Goal: Task Accomplishment & Management: Manage account settings

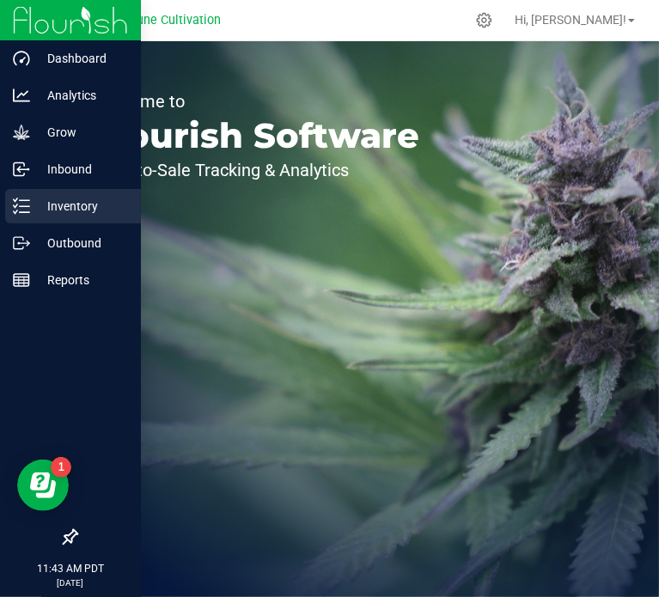
click at [27, 214] on icon at bounding box center [21, 206] width 17 height 17
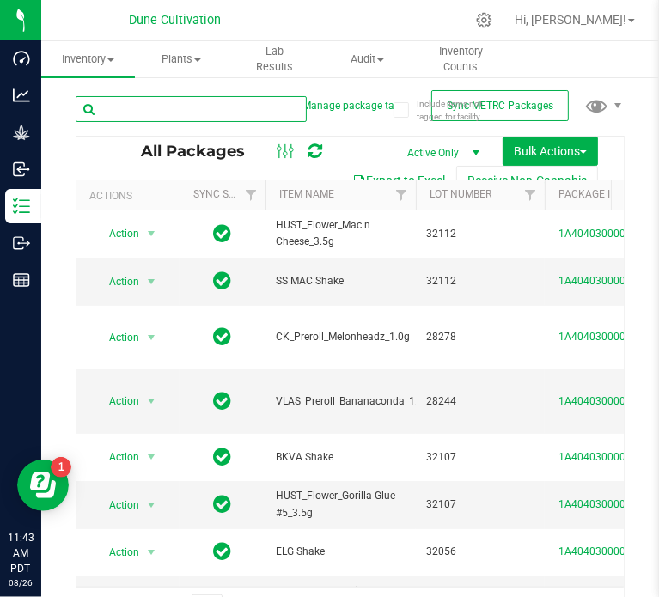
click at [205, 101] on input "text" at bounding box center [191, 109] width 231 height 26
type input "33175"
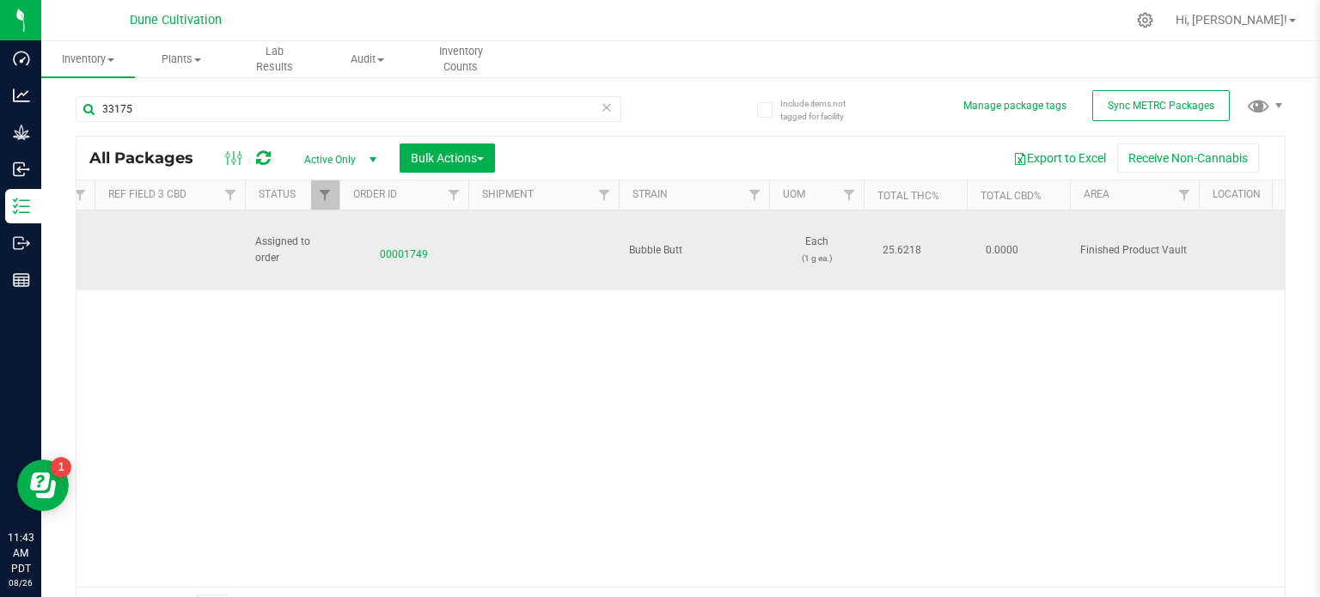
drag, startPoint x: 418, startPoint y: 259, endPoint x: 388, endPoint y: 262, distance: 31.1
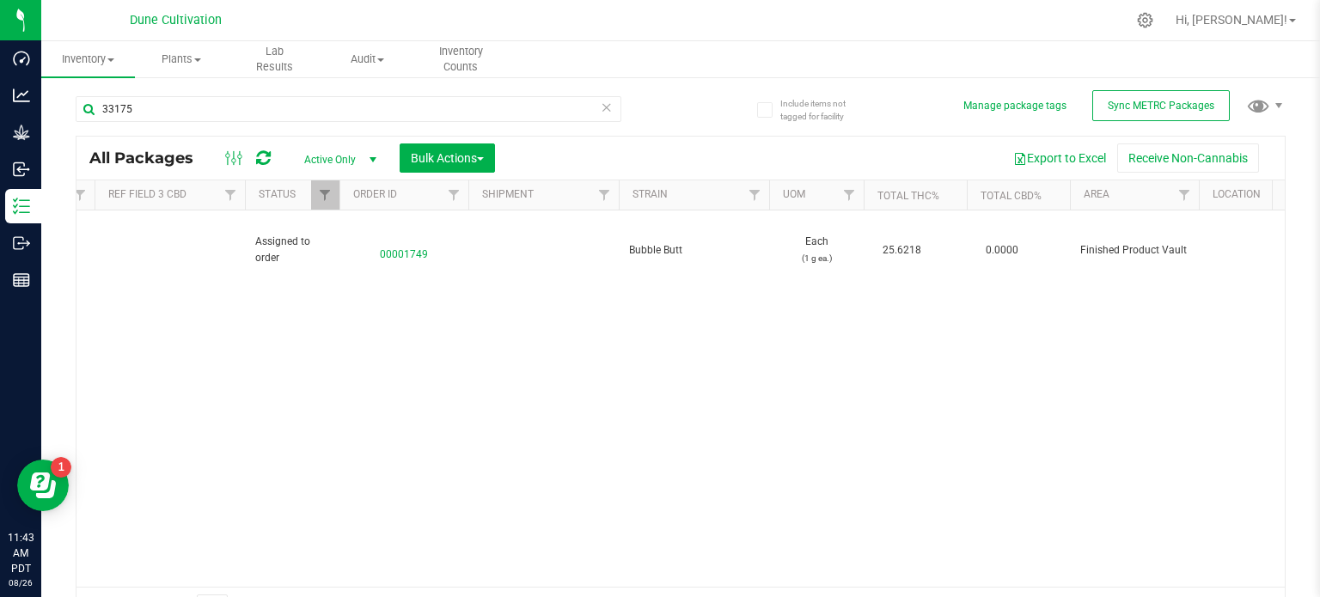
drag, startPoint x: 388, startPoint y: 262, endPoint x: 361, endPoint y: 302, distance: 48.4
click at [361, 302] on div "Action Action Edit attributes Global inventory Locate package Package audit log…" at bounding box center [680, 399] width 1208 height 376
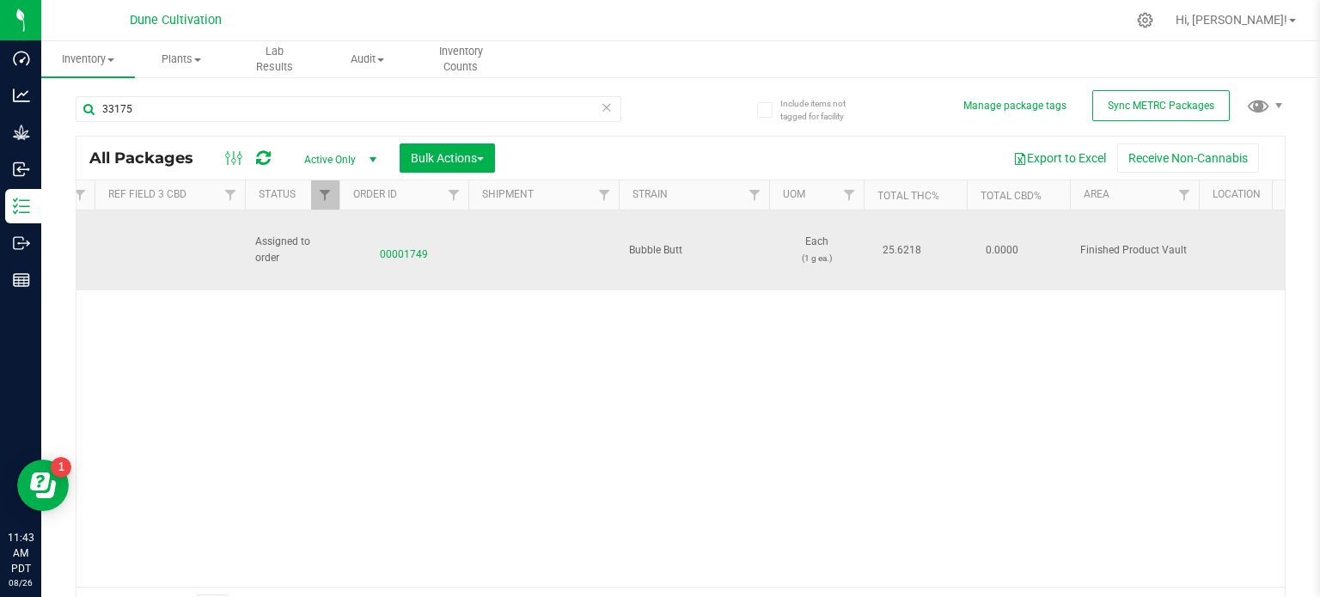
click at [417, 253] on span "00001749" at bounding box center [404, 250] width 108 height 25
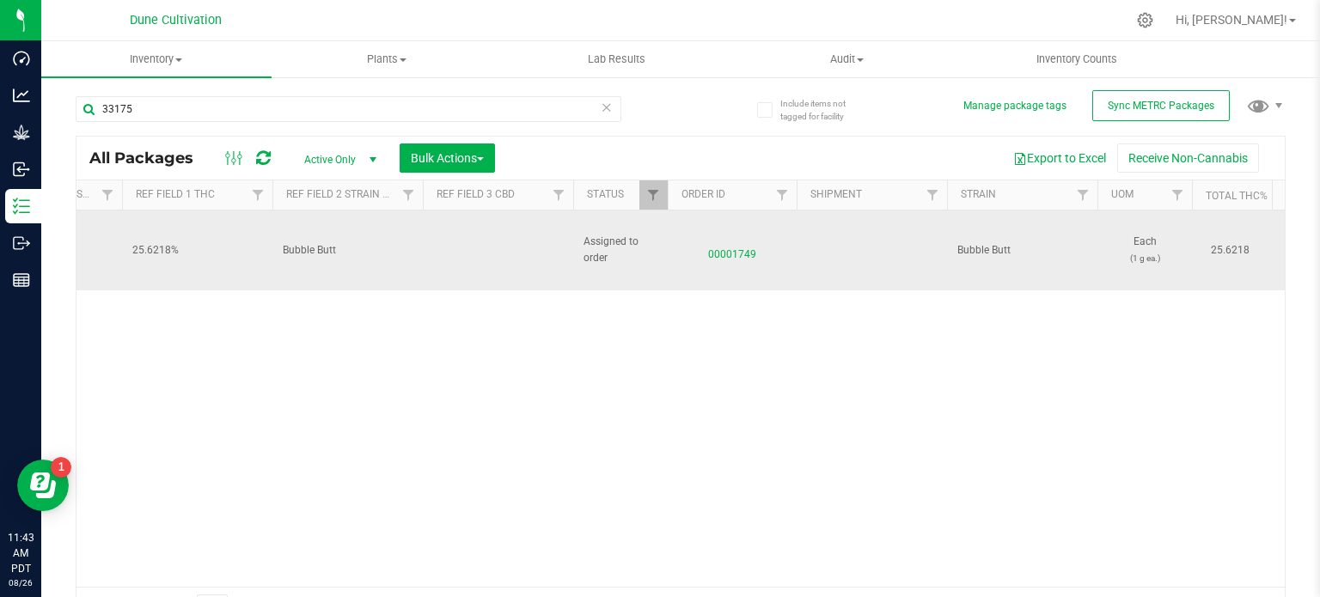
scroll to position [0, 1139]
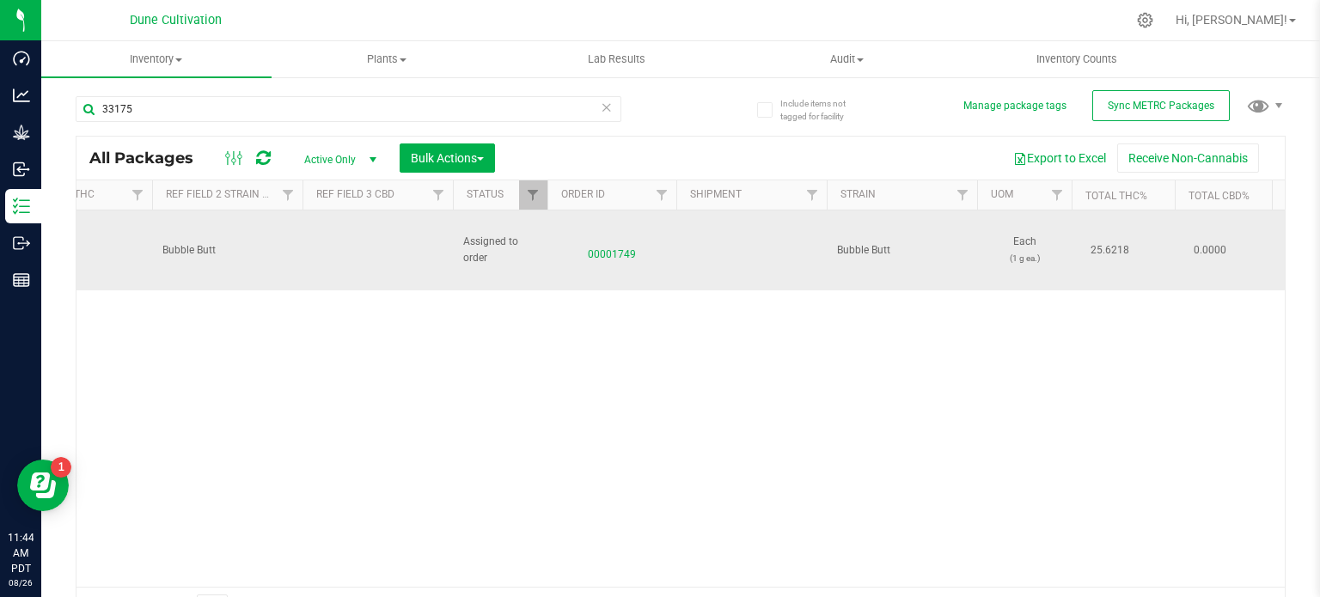
click at [630, 248] on span "00001749" at bounding box center [612, 250] width 108 height 25
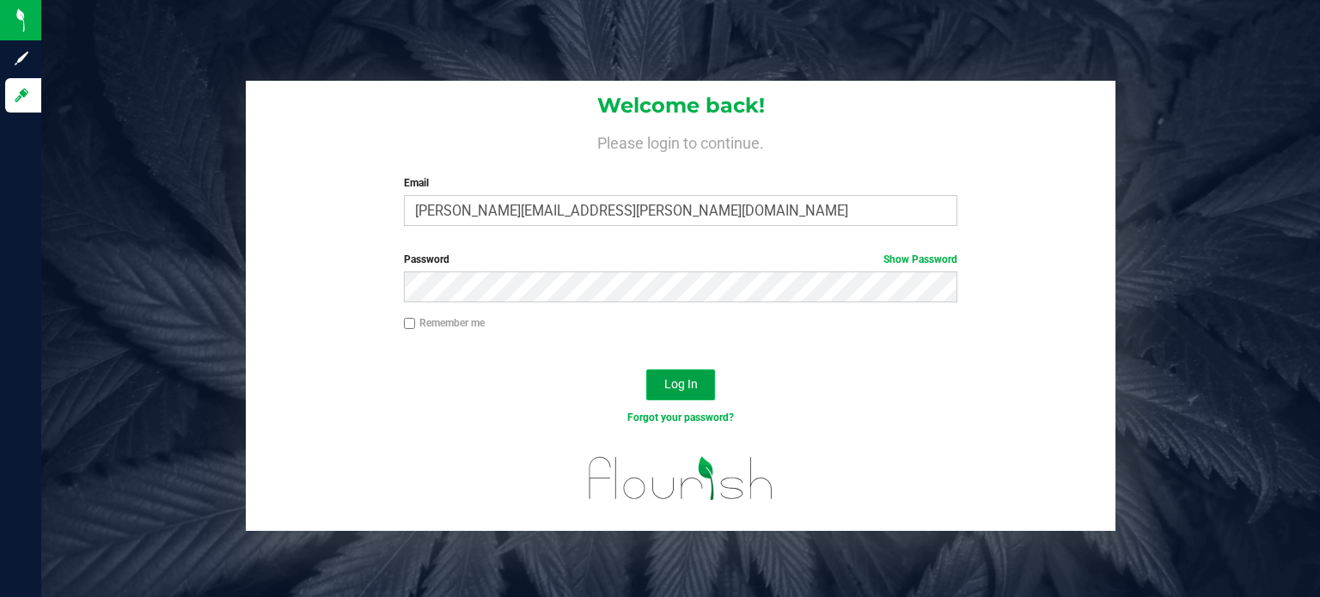
click at [658, 396] on button "Log In" at bounding box center [680, 384] width 69 height 31
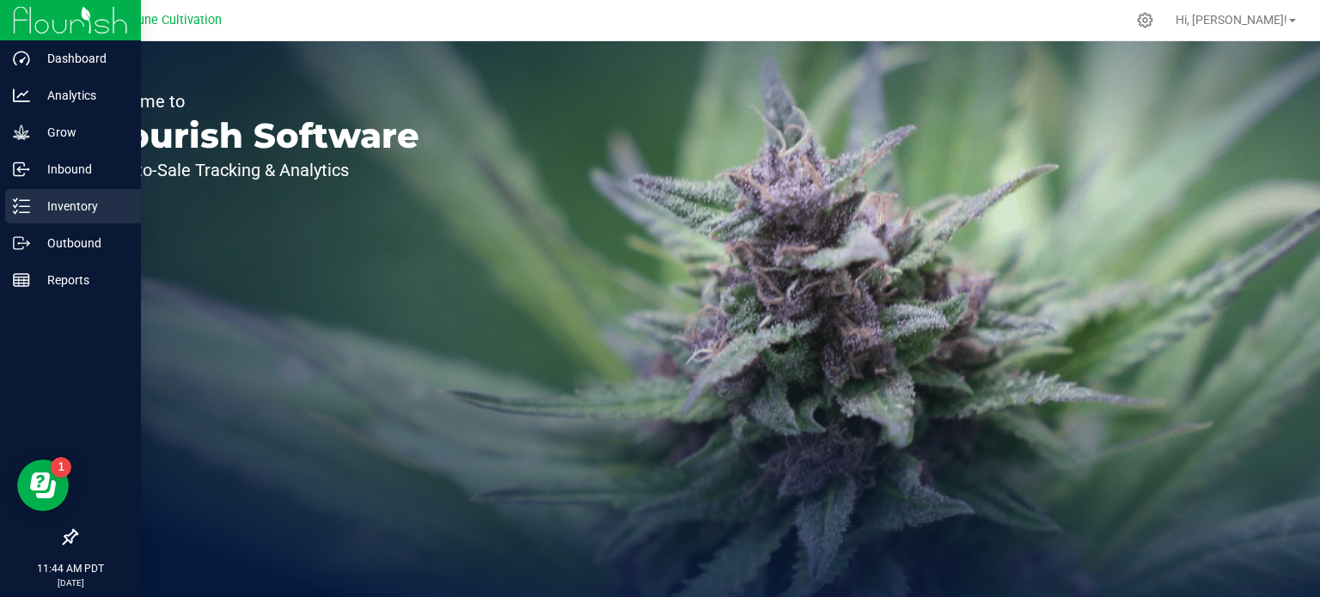
click at [38, 216] on p "Inventory" at bounding box center [81, 206] width 103 height 21
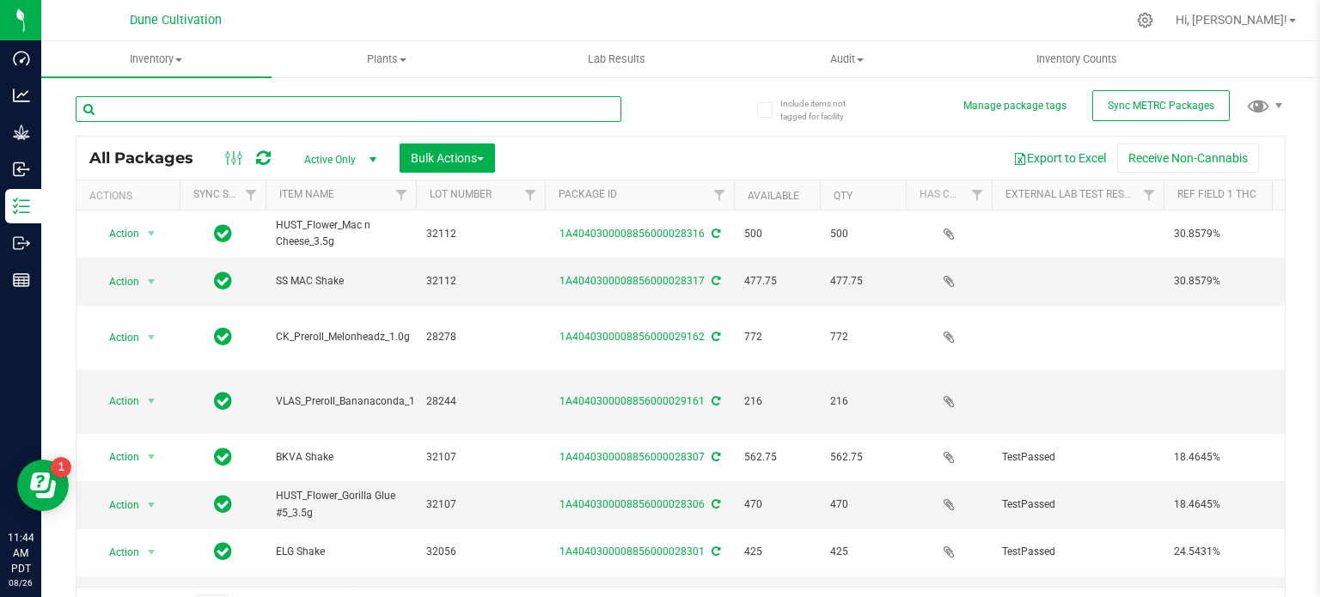
click at [469, 109] on input "text" at bounding box center [349, 109] width 546 height 26
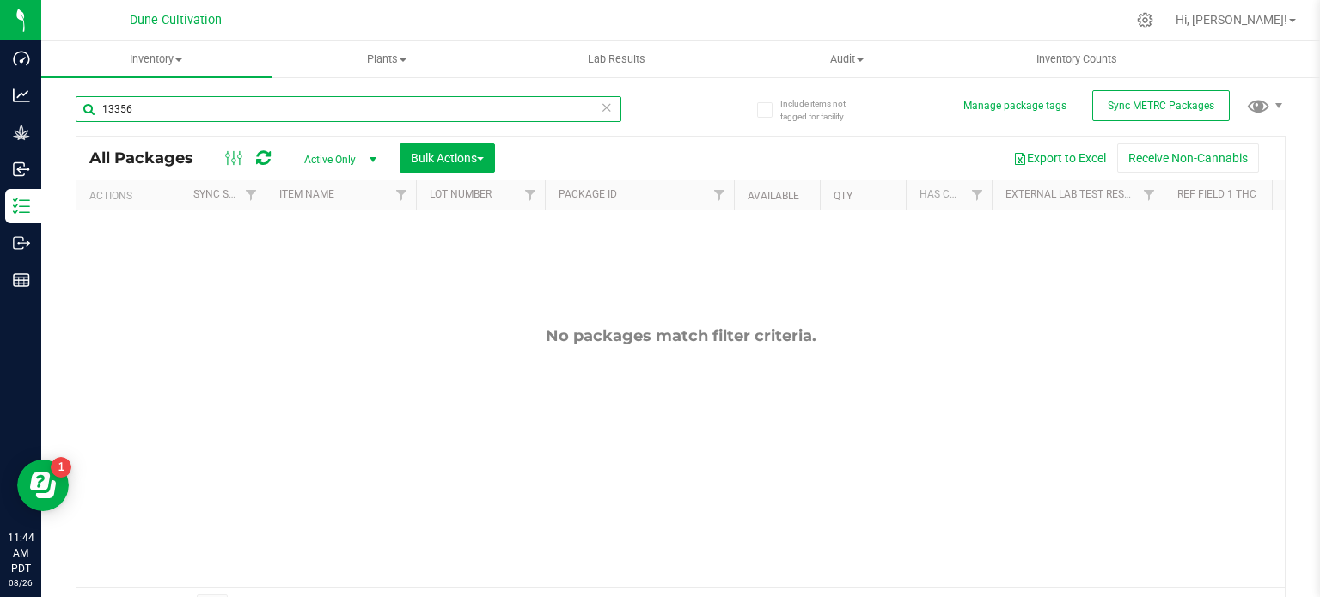
click at [156, 105] on input "13356" at bounding box center [349, 109] width 546 height 26
type input "33175"
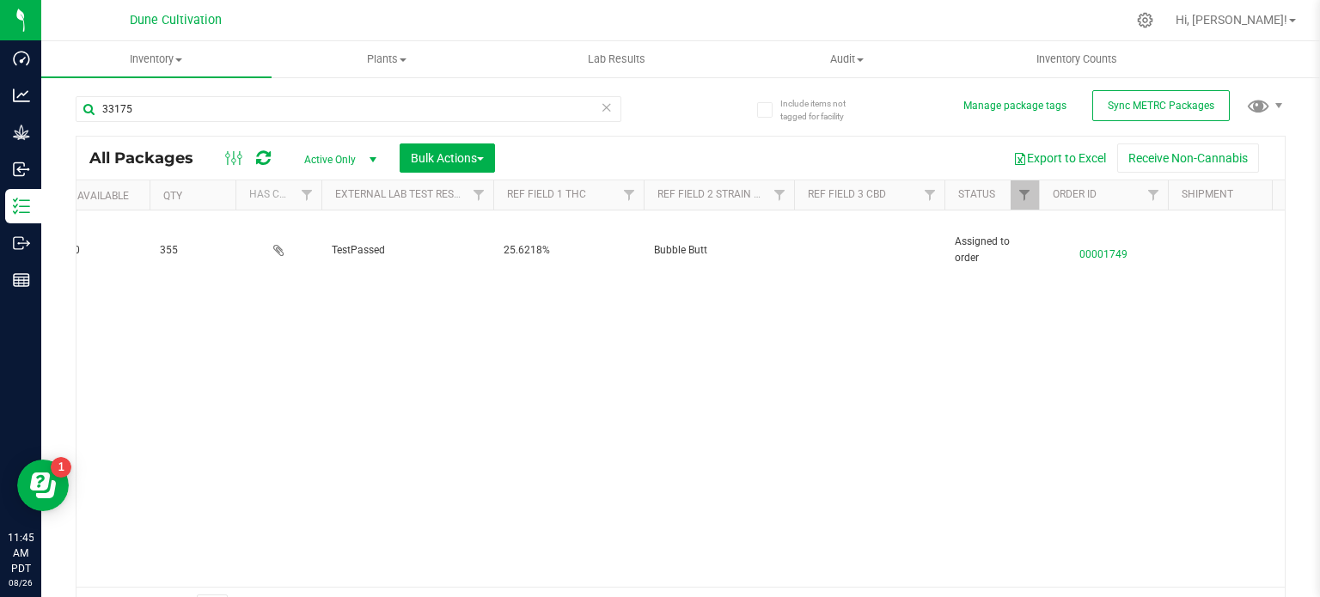
scroll to position [0, 607]
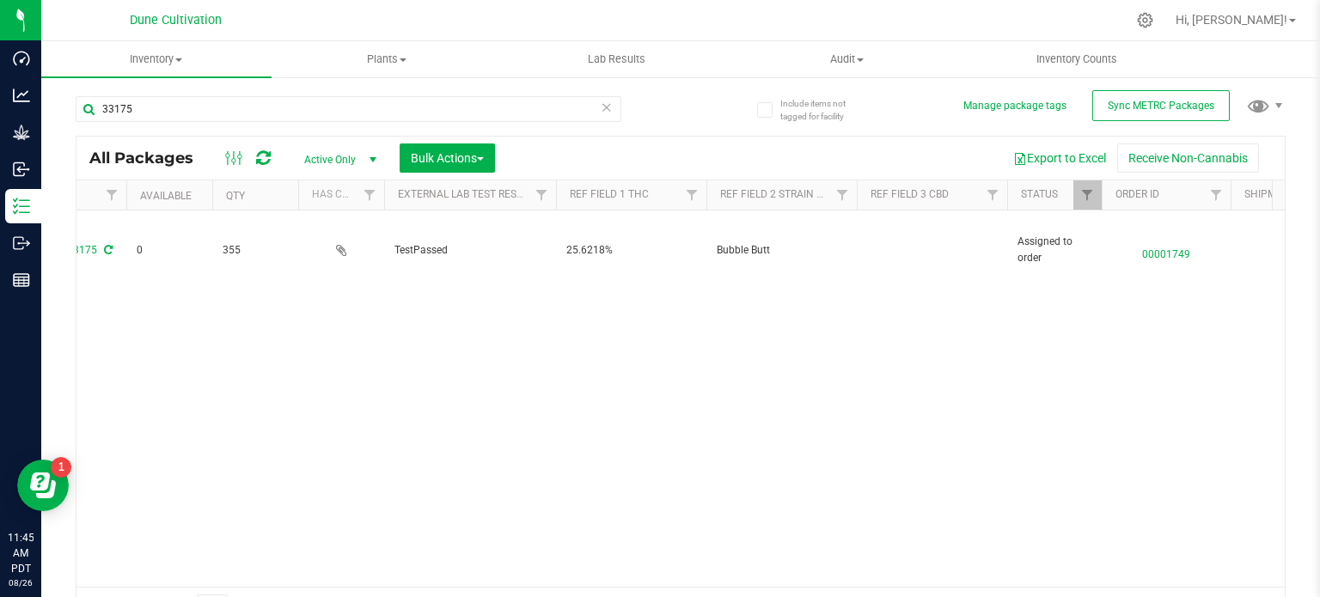
click at [539, 413] on div "Action Action Edit attributes Global inventory Locate package Package audit log…" at bounding box center [680, 399] width 1208 height 376
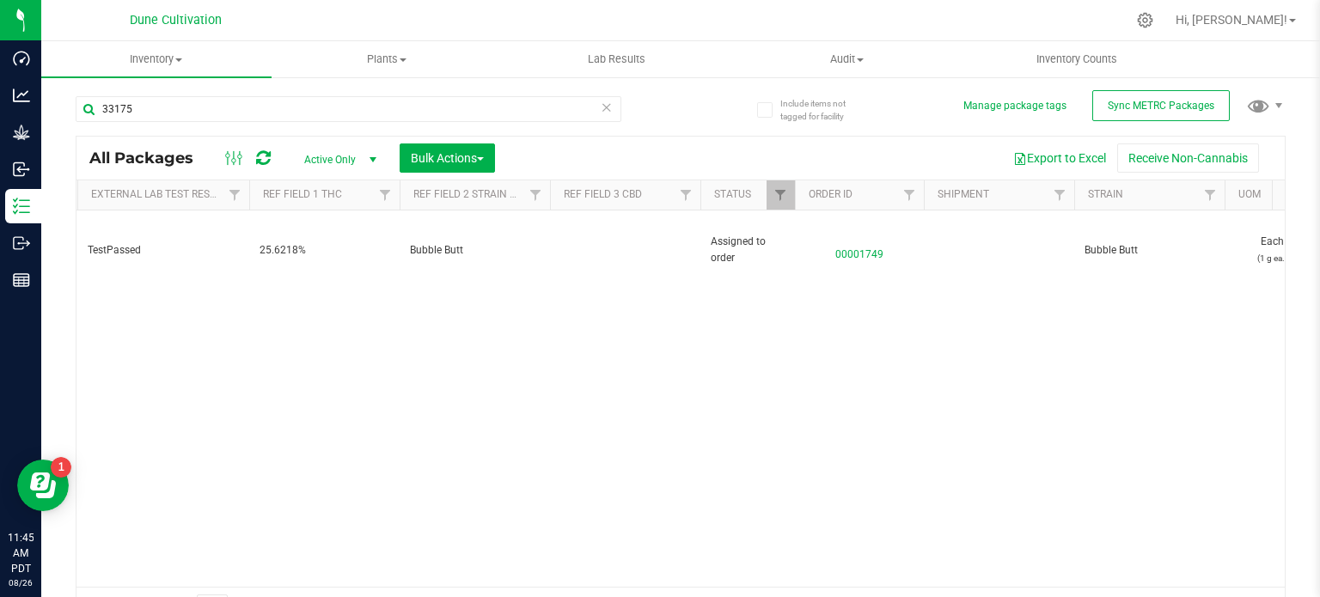
scroll to position [0, 989]
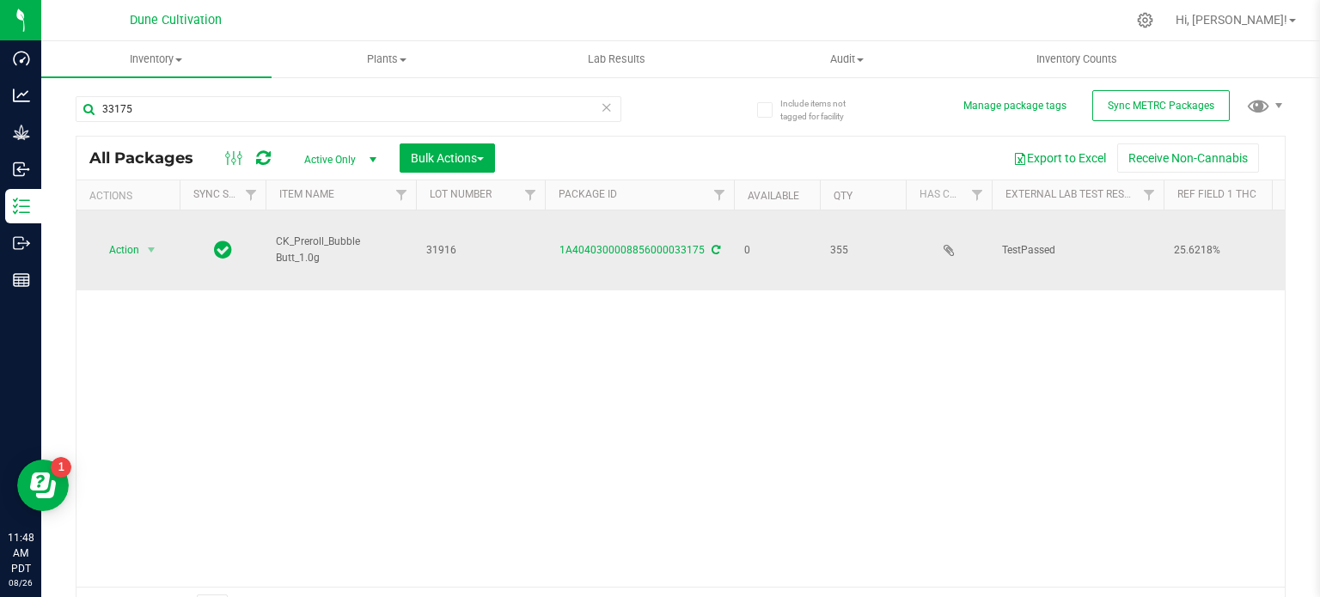
click at [658, 252] on icon at bounding box center [715, 250] width 9 height 10
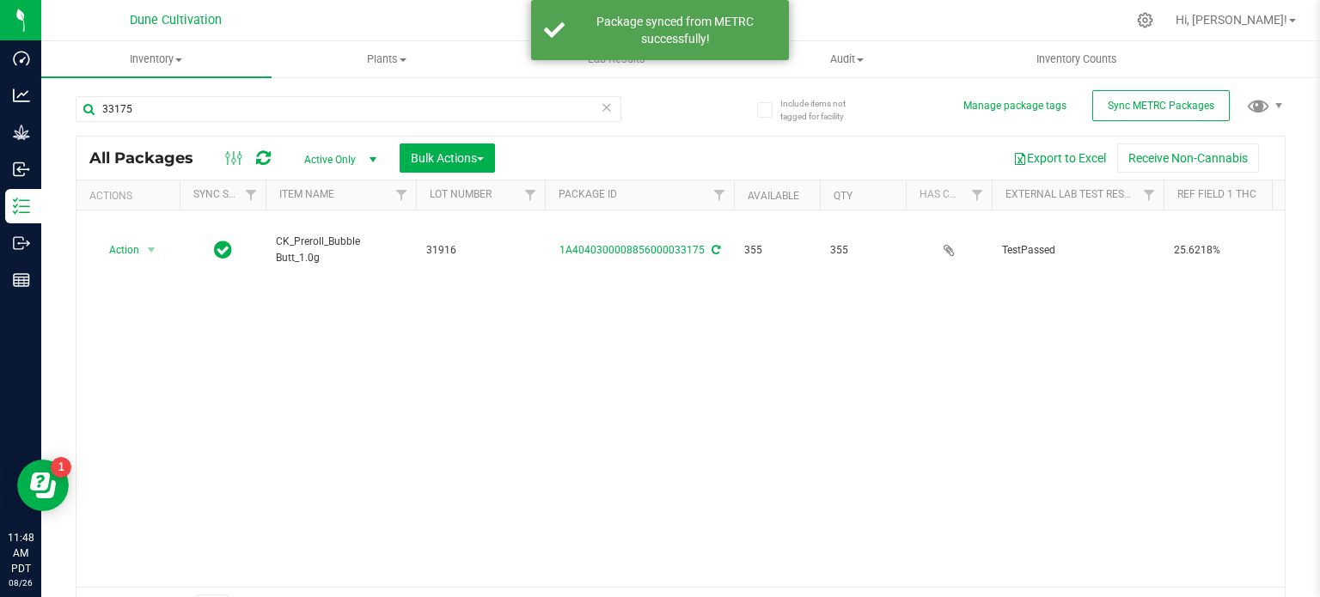
click at [151, 251] on td "Action Action Adjust qty Create package Edit attributes Global inventory Locate…" at bounding box center [127, 251] width 103 height 80
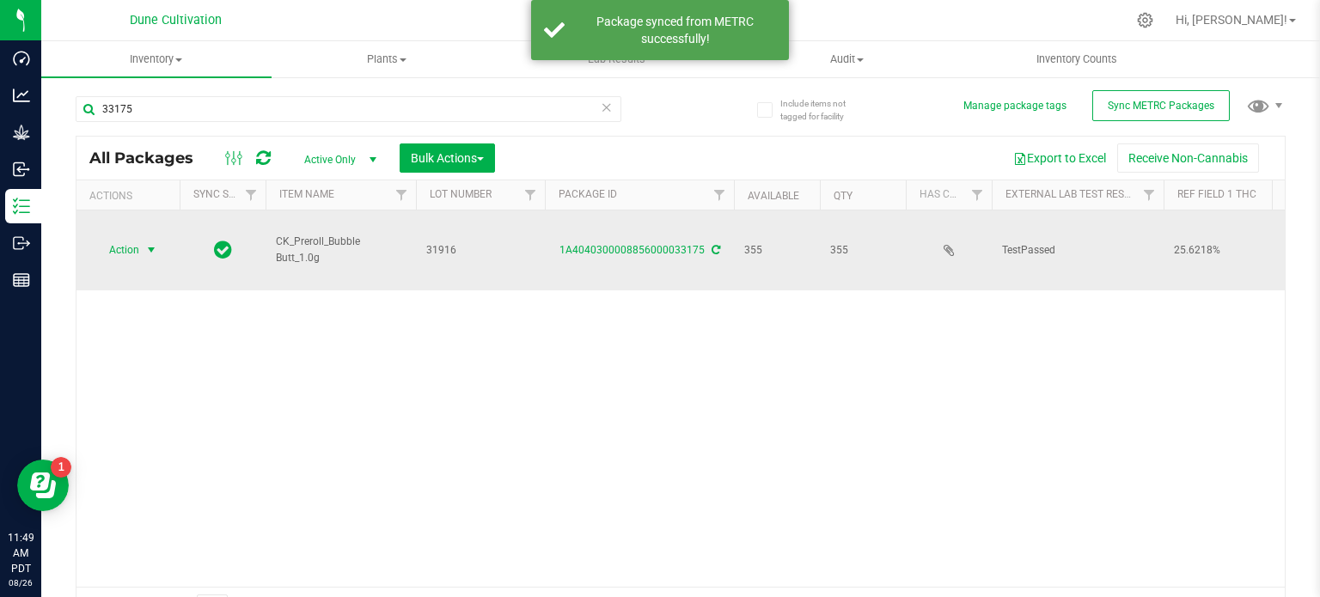
click at [151, 243] on span "select" at bounding box center [151, 250] width 14 height 14
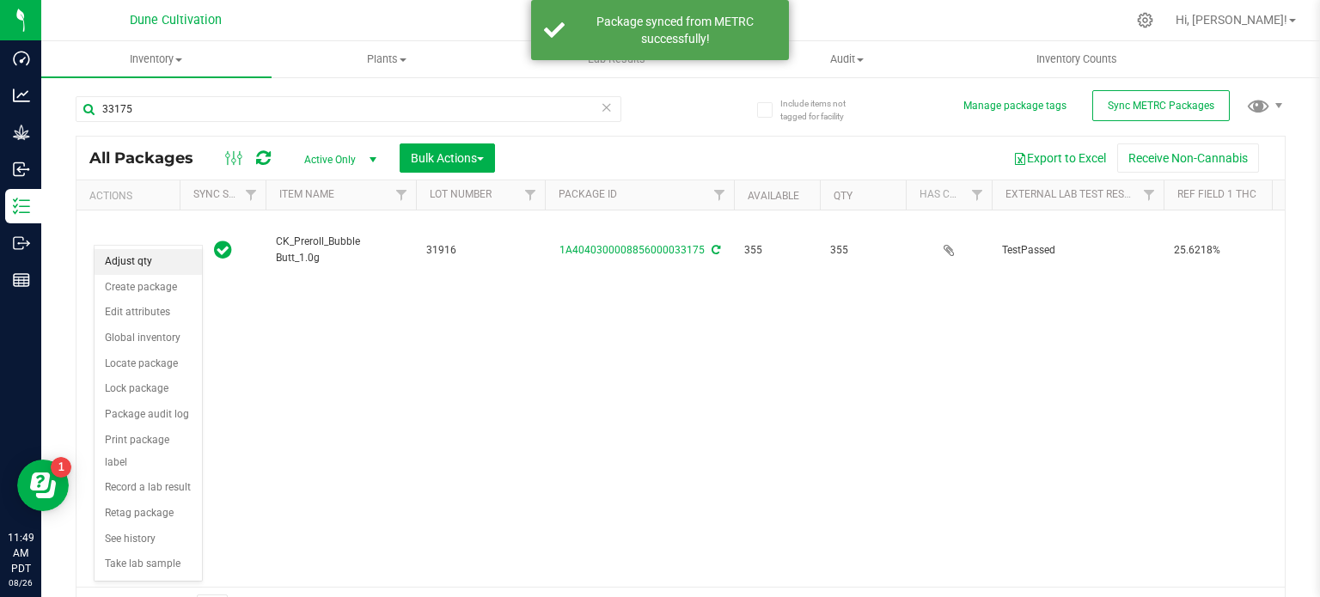
click at [146, 250] on li "Adjust qty" at bounding box center [148, 262] width 107 height 26
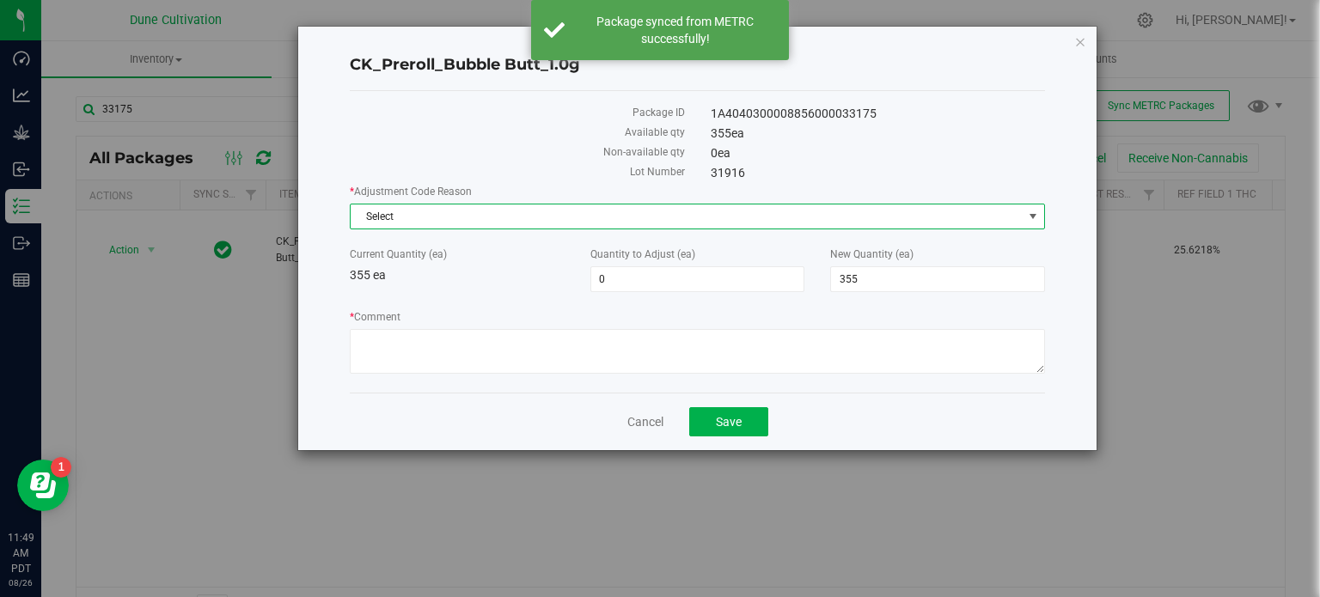
click at [454, 213] on span "Select" at bounding box center [687, 217] width 672 height 24
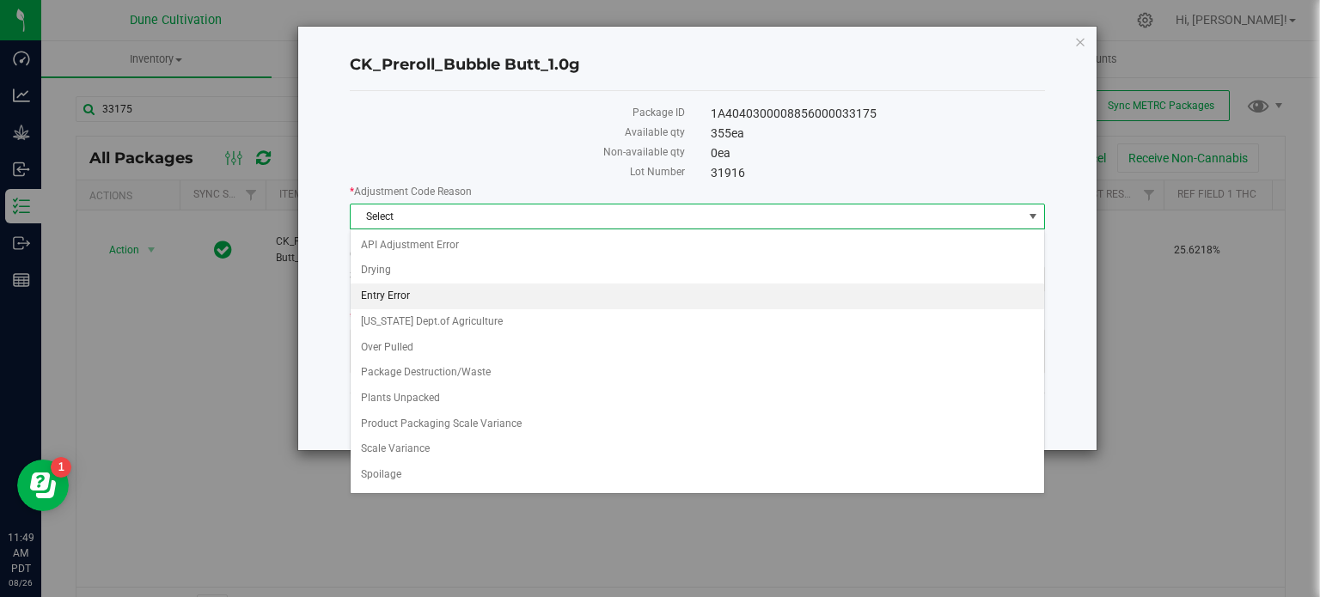
click at [502, 294] on li "Entry Error" at bounding box center [697, 297] width 693 height 26
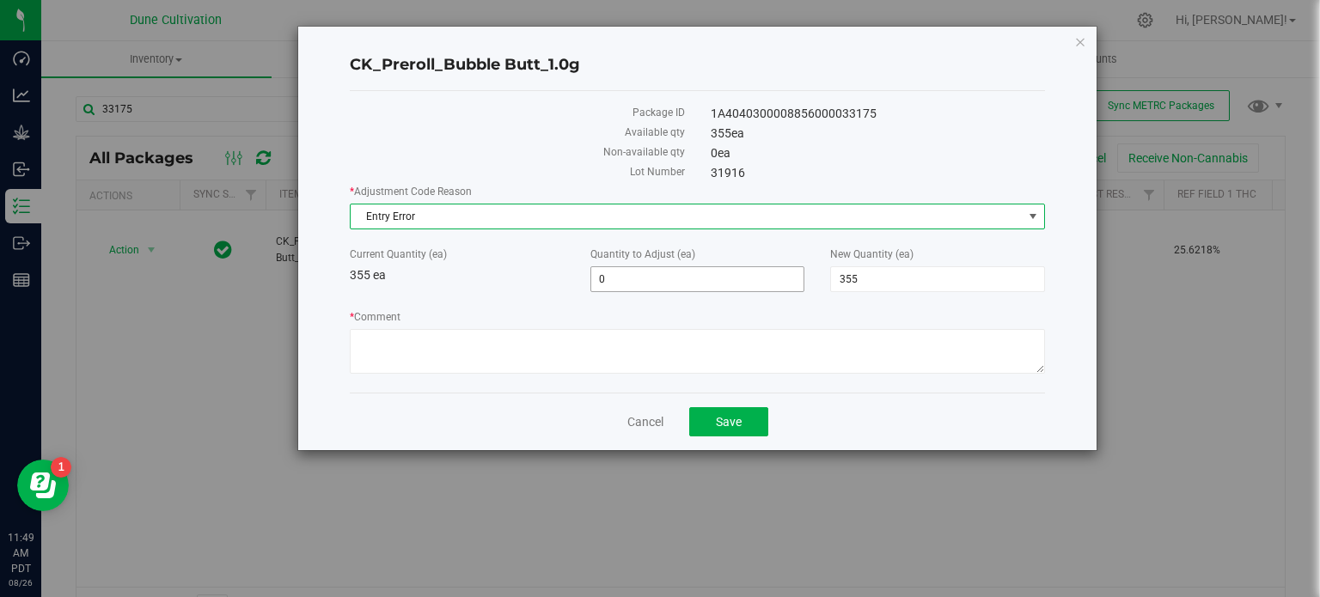
click at [658, 267] on span "0 0" at bounding box center [697, 279] width 215 height 26
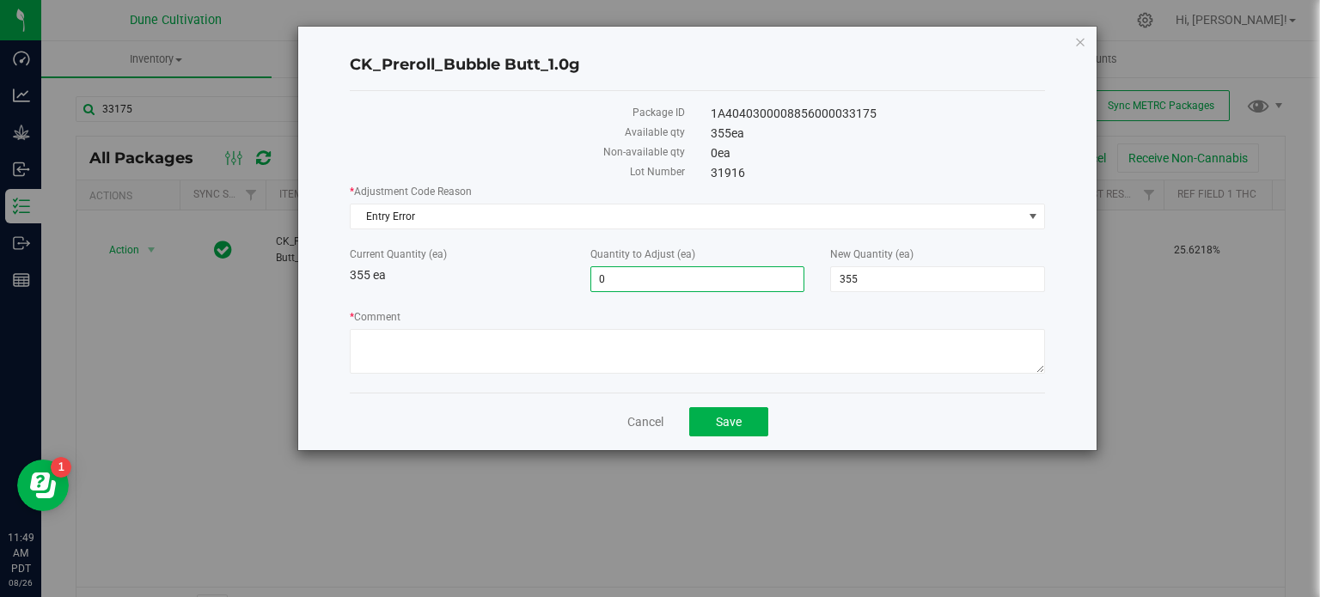
click at [658, 267] on input "0" at bounding box center [697, 279] width 213 height 24
type input "-2"
type input "353"
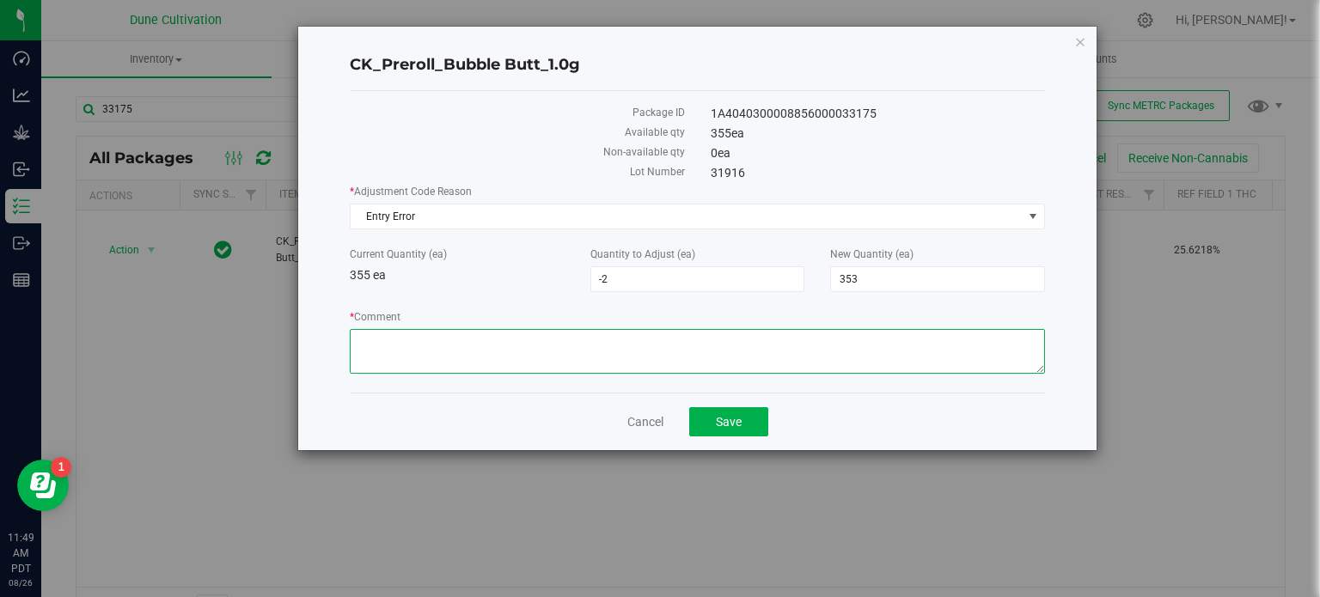
click at [656, 357] on textarea "* Comment" at bounding box center [697, 351] width 695 height 45
type textarea "miscount on previous inventory"
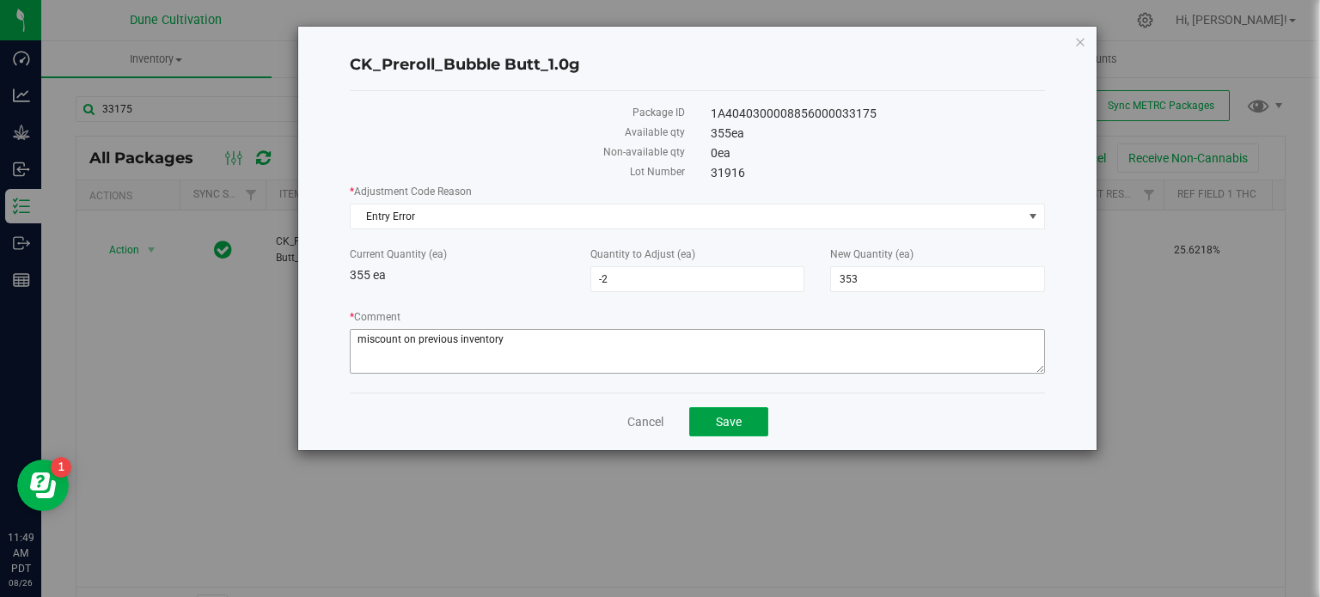
click at [658, 407] on button "Save" at bounding box center [728, 421] width 79 height 29
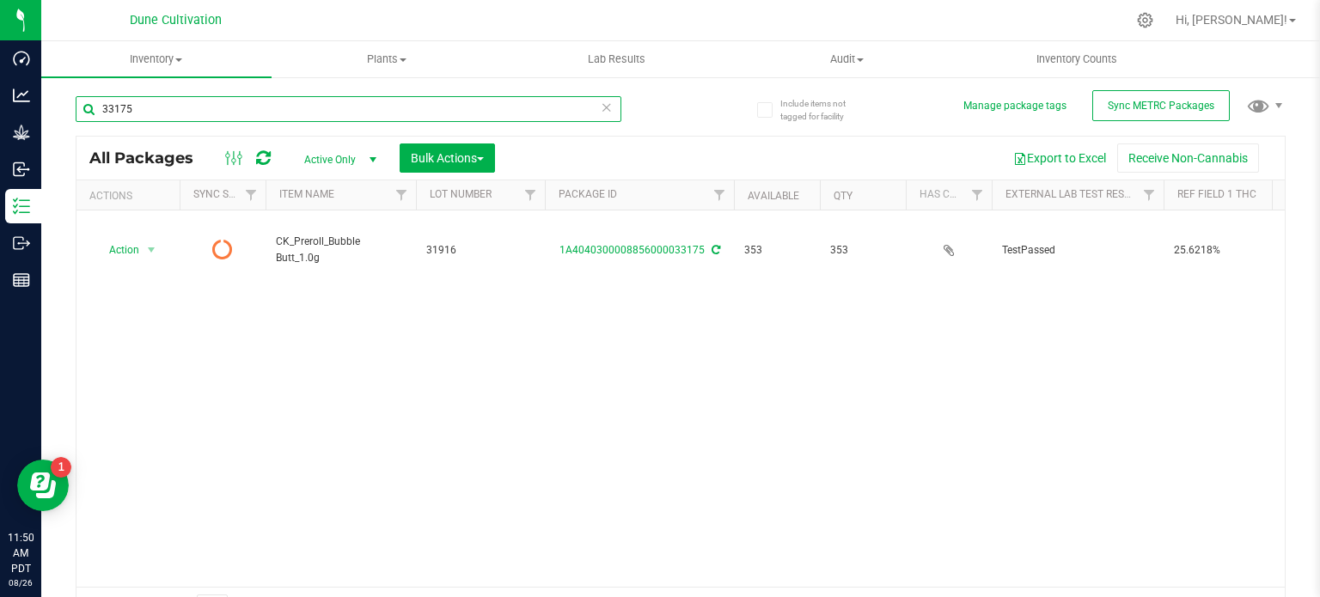
click at [253, 107] on input "33175" at bounding box center [349, 109] width 546 height 26
type input "28982"
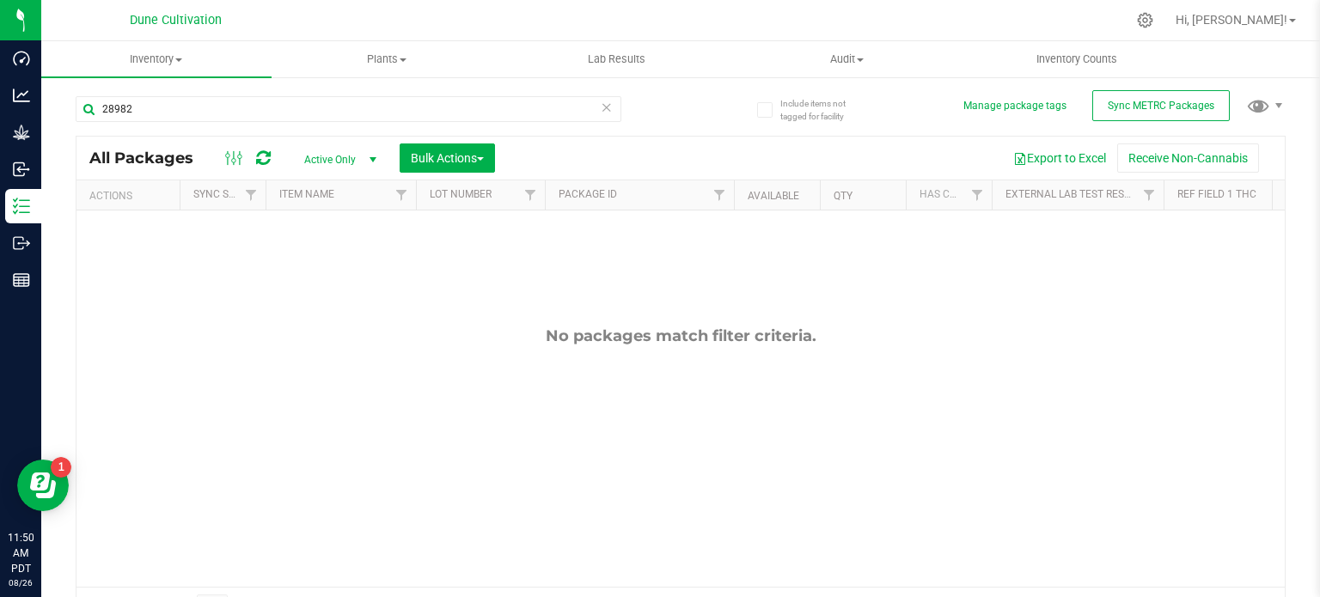
click at [321, 157] on span "Active Only" at bounding box center [337, 160] width 95 height 24
click at [341, 256] on li "All" at bounding box center [336, 265] width 93 height 26
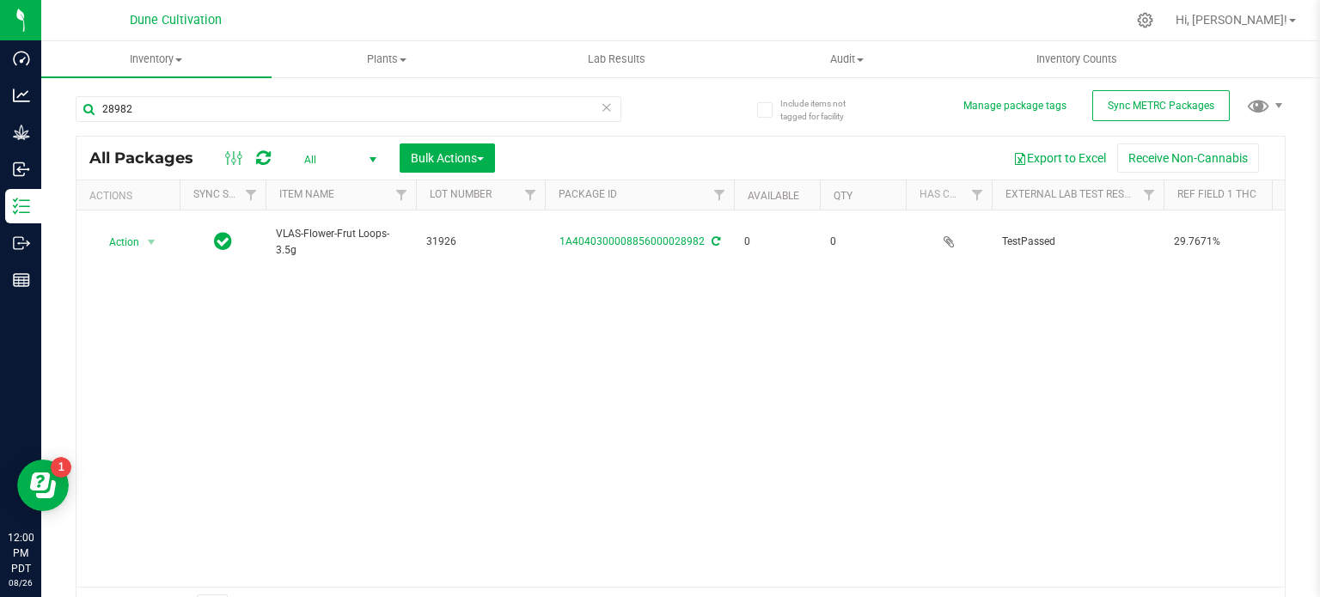
click at [590, 359] on div "Action Action Adjust qty Edit attributes Global inventory Locate package Packag…" at bounding box center [680, 399] width 1208 height 376
drag, startPoint x: 219, startPoint y: 123, endPoint x: 238, endPoint y: 109, distance: 23.4
click at [238, 109] on div "28982" at bounding box center [349, 116] width 546 height 40
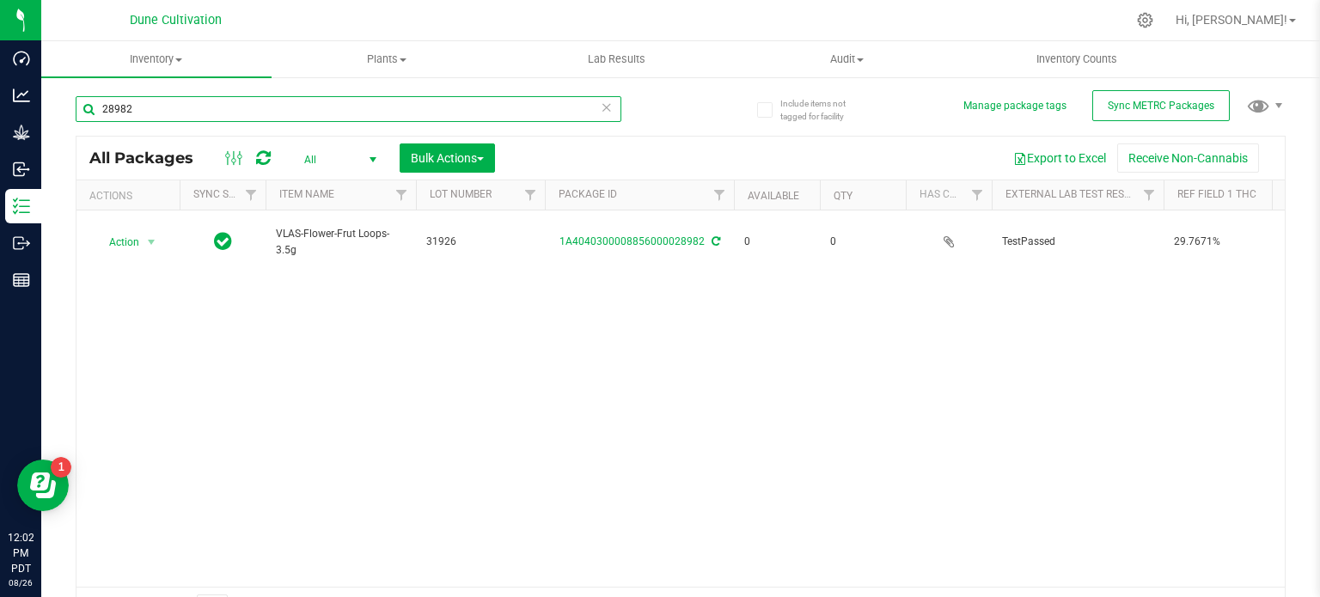
drag, startPoint x: 238, startPoint y: 109, endPoint x: 552, endPoint y: -40, distance: 347.1
click at [552, 0] on html "Dashboard Analytics Grow Inbound Inventory Outbound Reports 12:02 PM PDT 08/26/…" at bounding box center [660, 298] width 1320 height 597
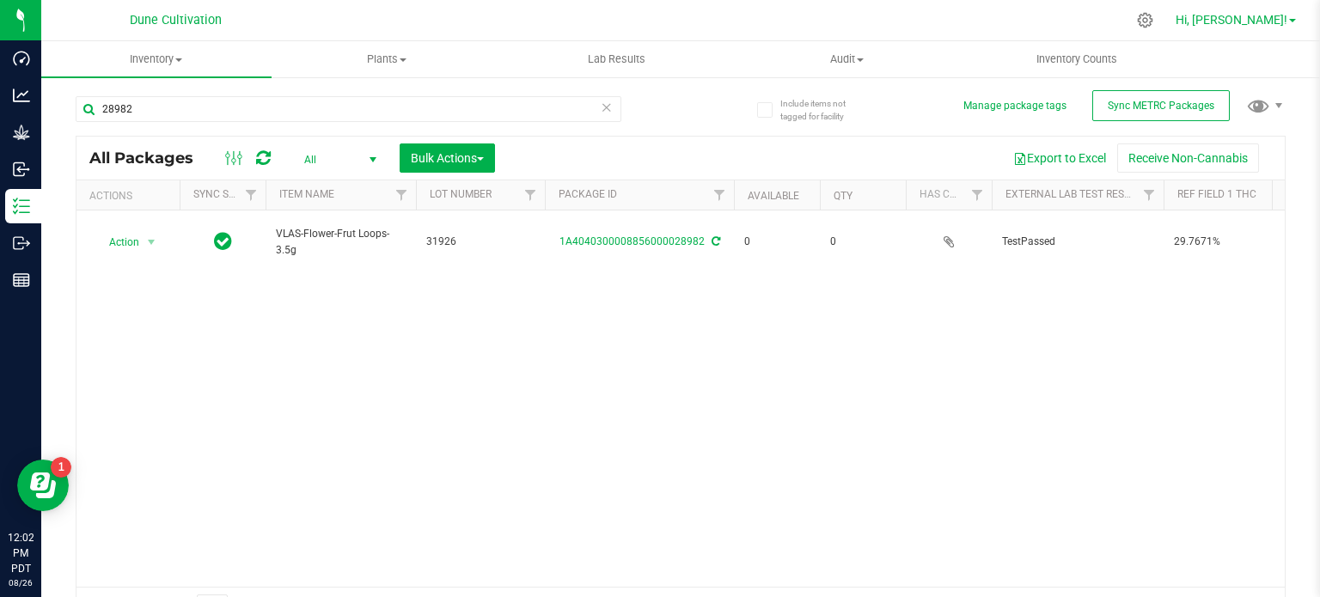
click at [658, 15] on span "Hi, [PERSON_NAME]!" at bounding box center [1231, 20] width 112 height 14
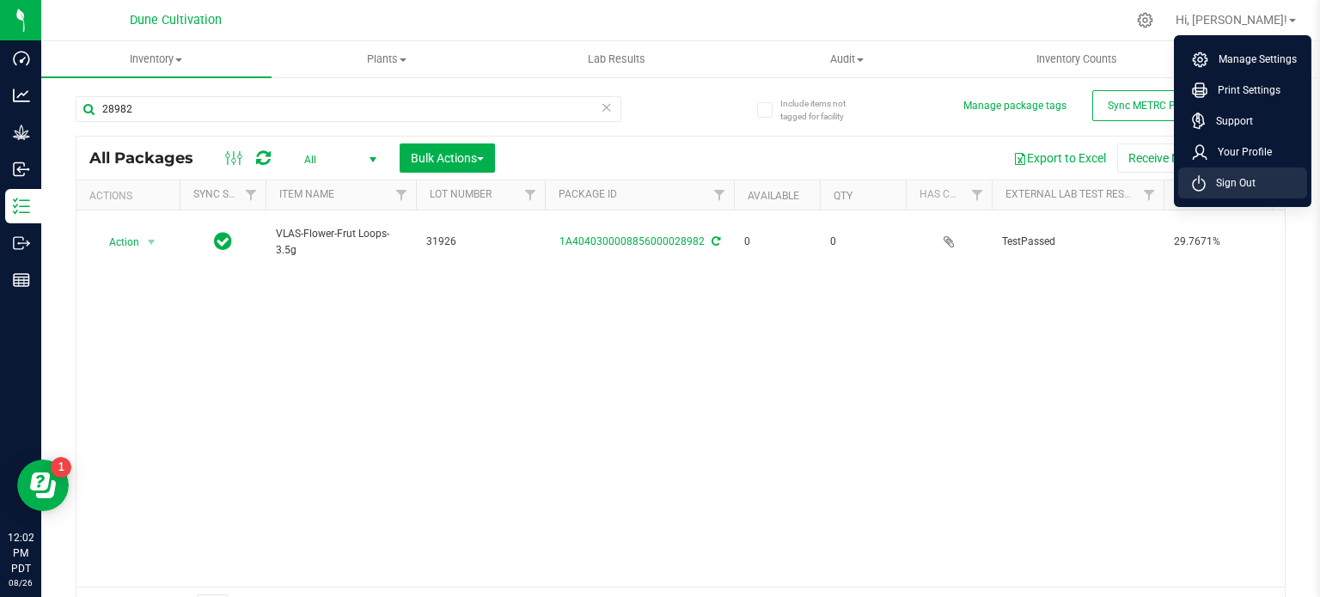
click at [658, 174] on li "Sign Out" at bounding box center [1242, 183] width 129 height 31
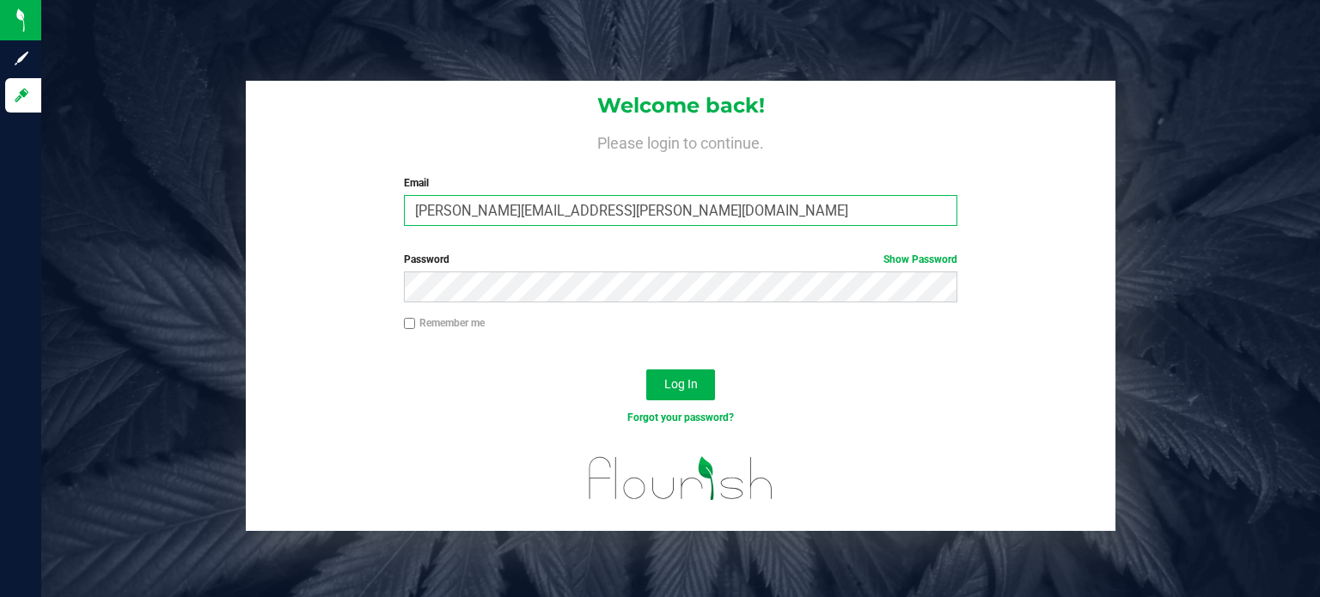
click at [500, 216] on input "[PERSON_NAME][EMAIL_ADDRESS][PERSON_NAME][DOMAIN_NAME]" at bounding box center [681, 210] width 554 height 31
type input "connor.tidwell.pro@perfectharvestco.com"
click at [658, 374] on button "Log In" at bounding box center [680, 384] width 69 height 31
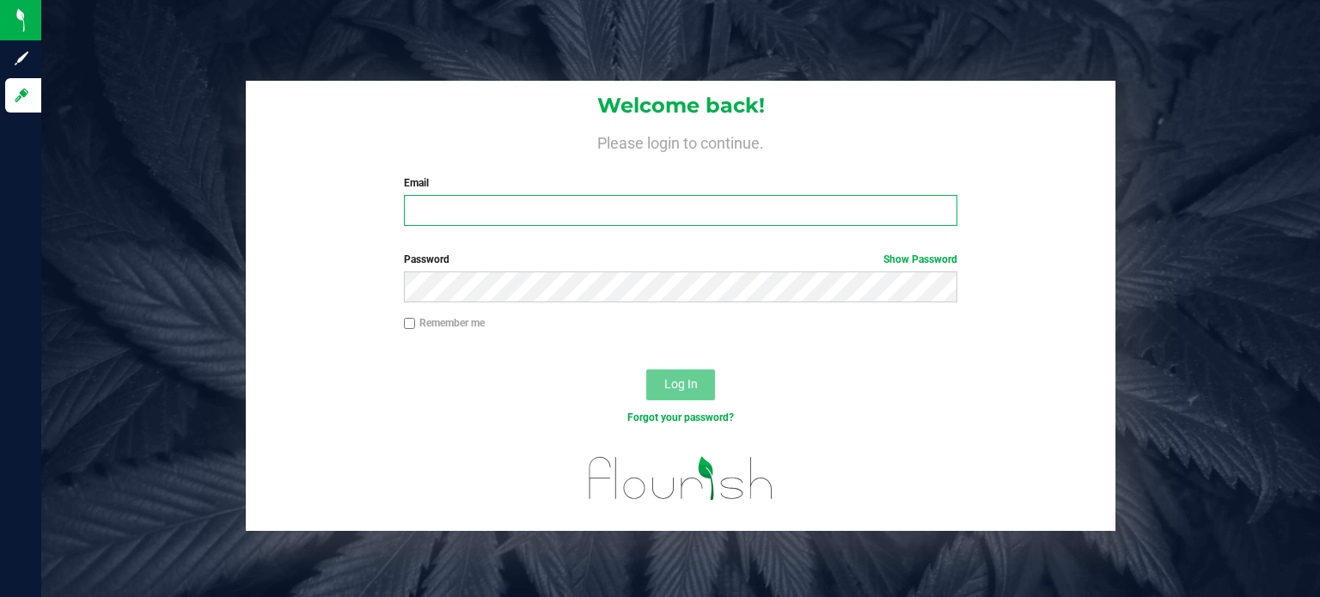
type input "[PERSON_NAME][EMAIL_ADDRESS][PERSON_NAME][DOMAIN_NAME]"
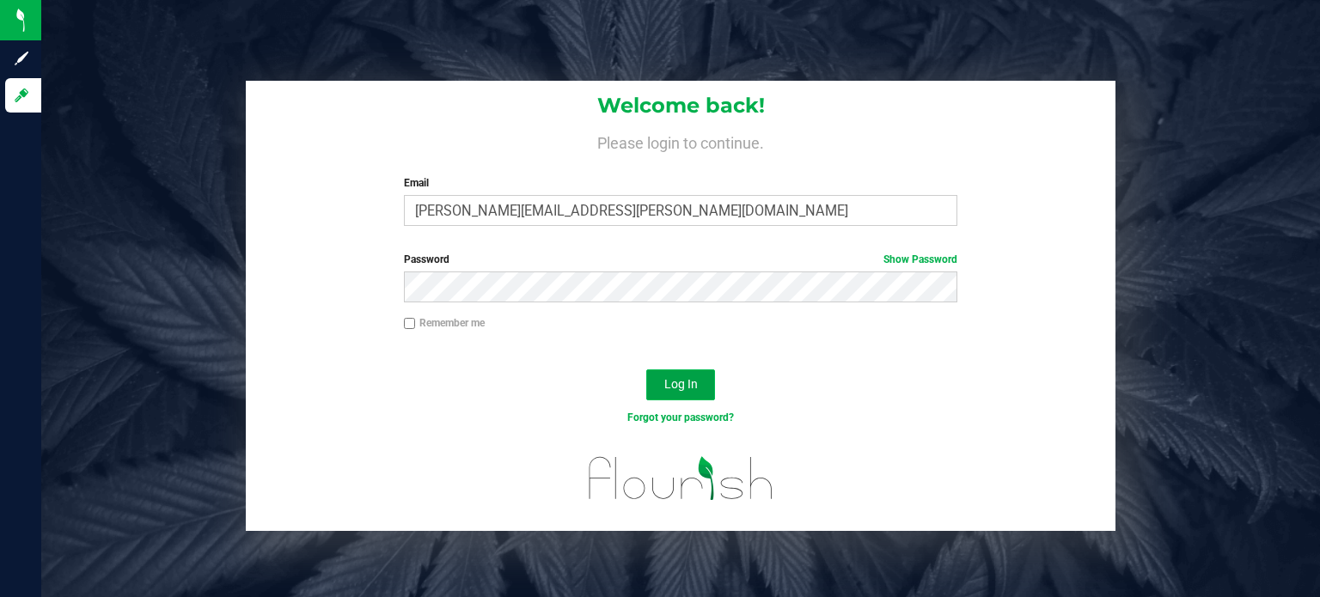
click at [667, 377] on span "Log In" at bounding box center [681, 384] width 34 height 14
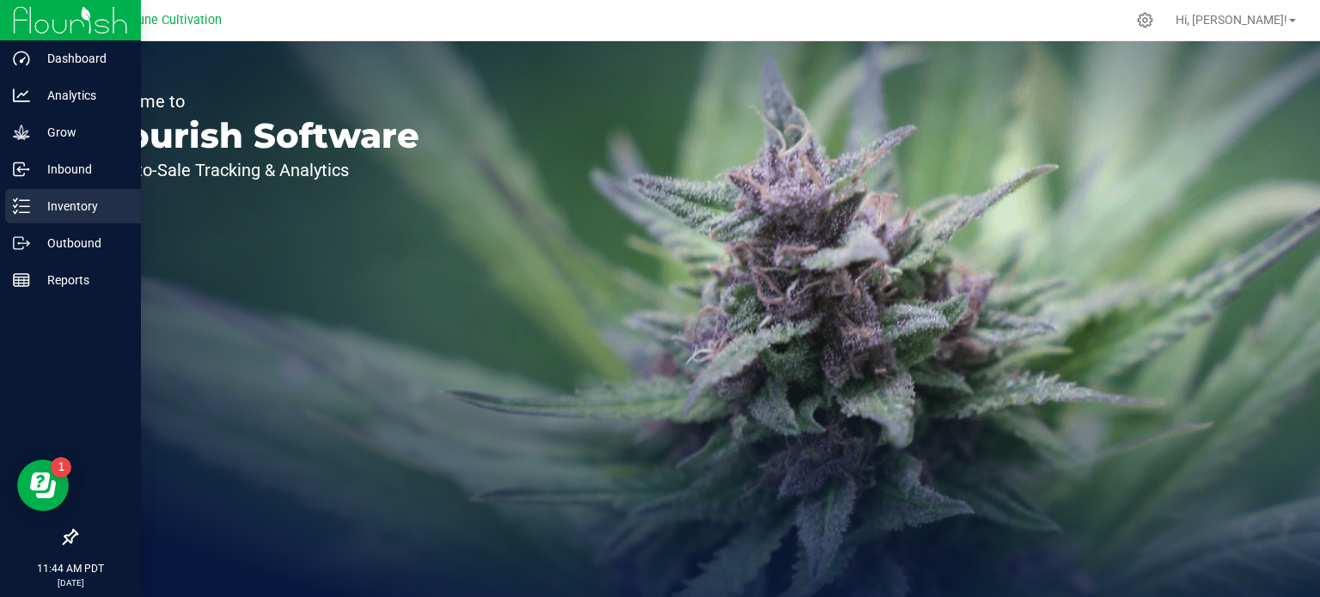
click at [34, 218] on div "Inventory" at bounding box center [73, 206] width 136 height 34
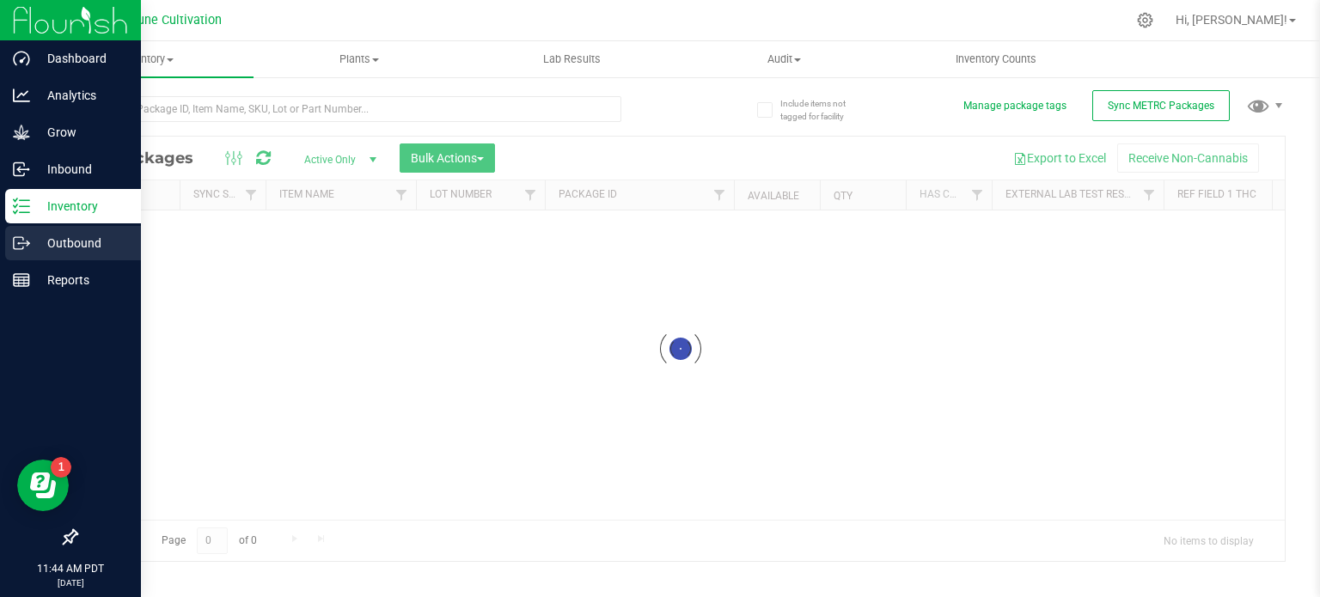
click at [52, 242] on p "Outbound" at bounding box center [81, 243] width 103 height 21
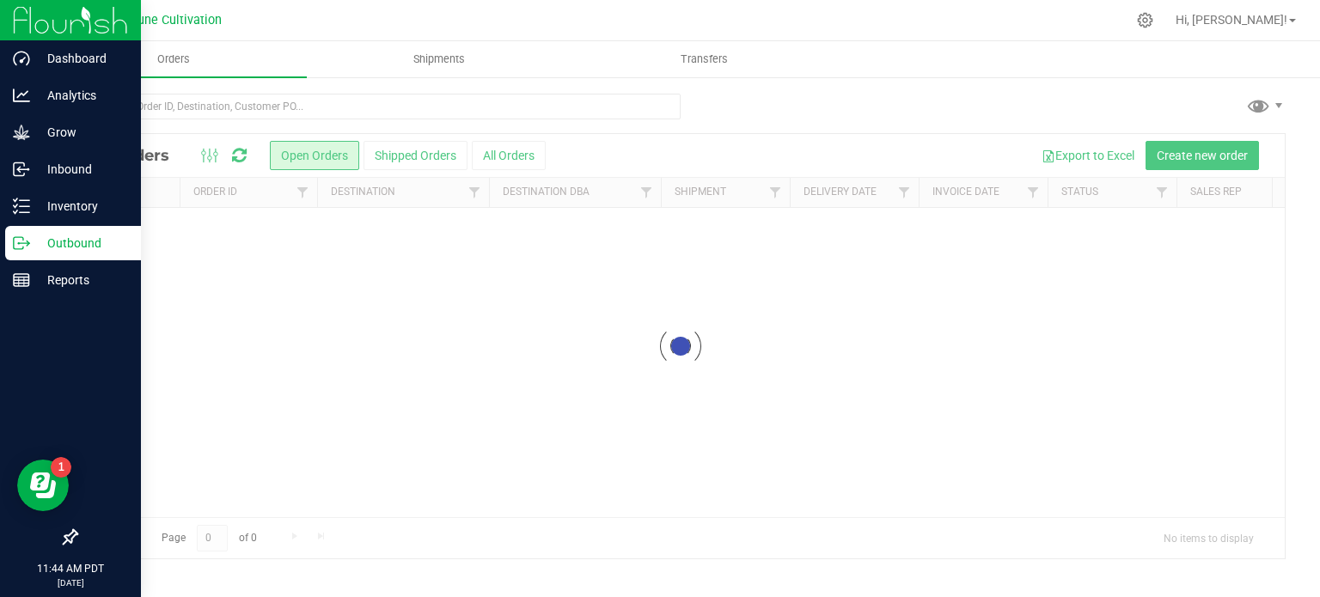
click at [52, 242] on p "Outbound" at bounding box center [81, 243] width 103 height 21
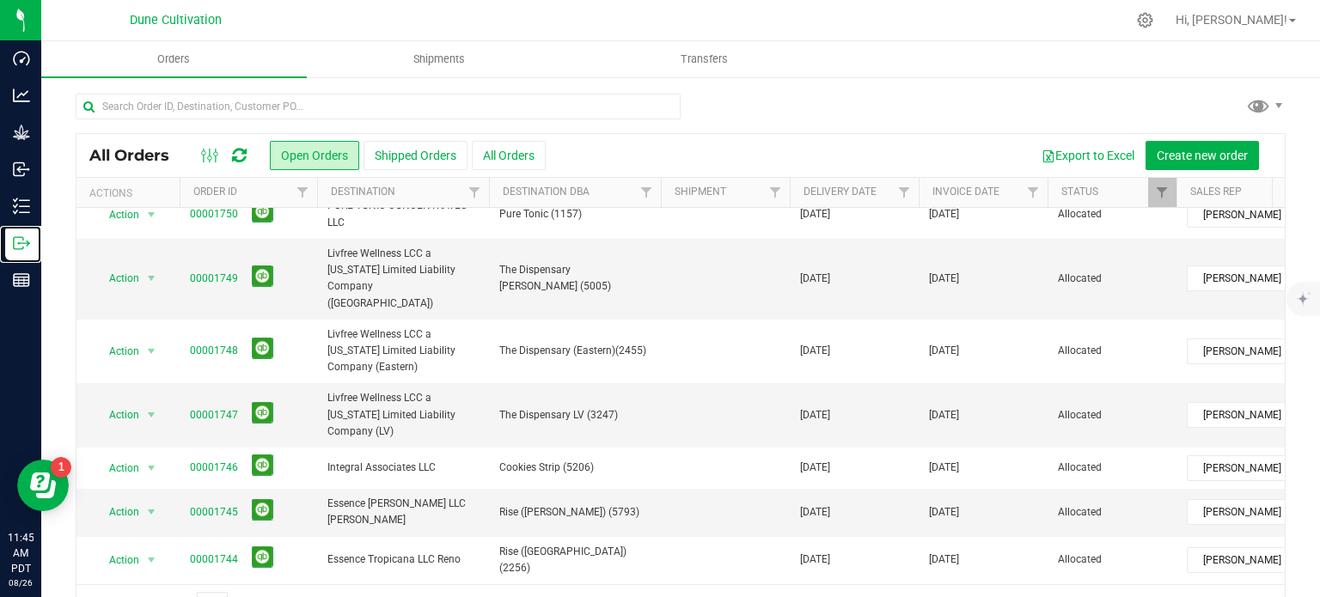
scroll to position [577, 0]
click at [223, 269] on link "00001749" at bounding box center [214, 277] width 48 height 16
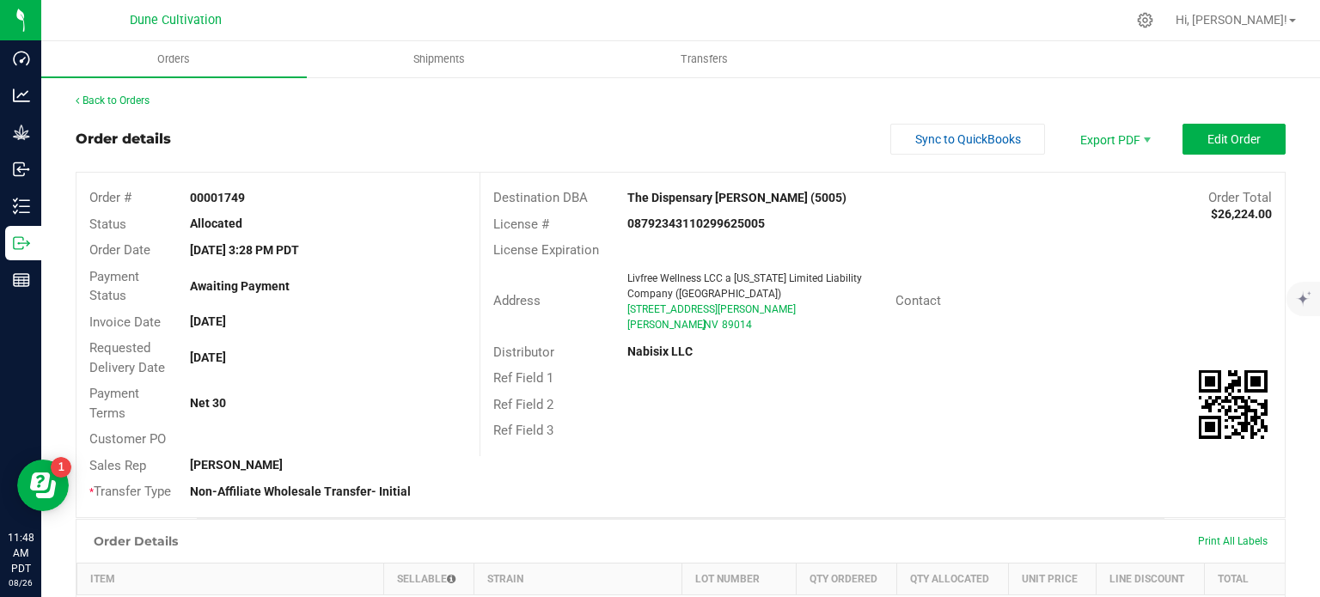
click at [589, 106] on div "Back to Orders" at bounding box center [681, 100] width 1210 height 15
click at [1207, 136] on span "Edit Order" at bounding box center [1233, 139] width 53 height 14
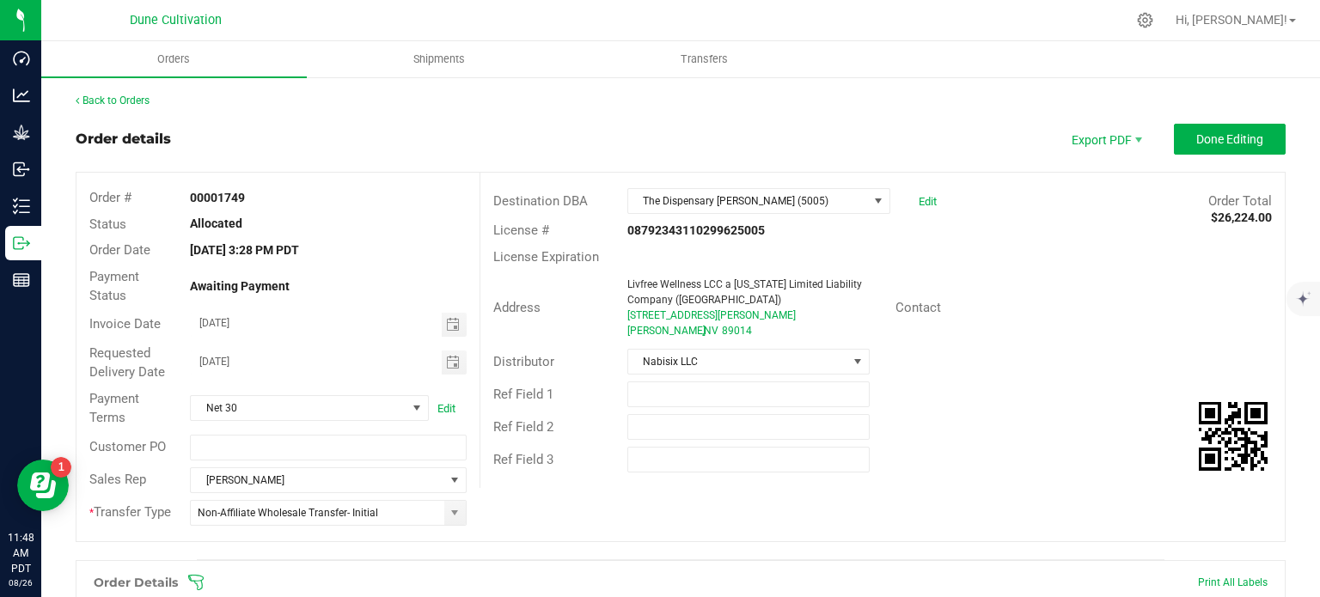
click at [851, 408] on div "Ref Field 1" at bounding box center [882, 394] width 804 height 33
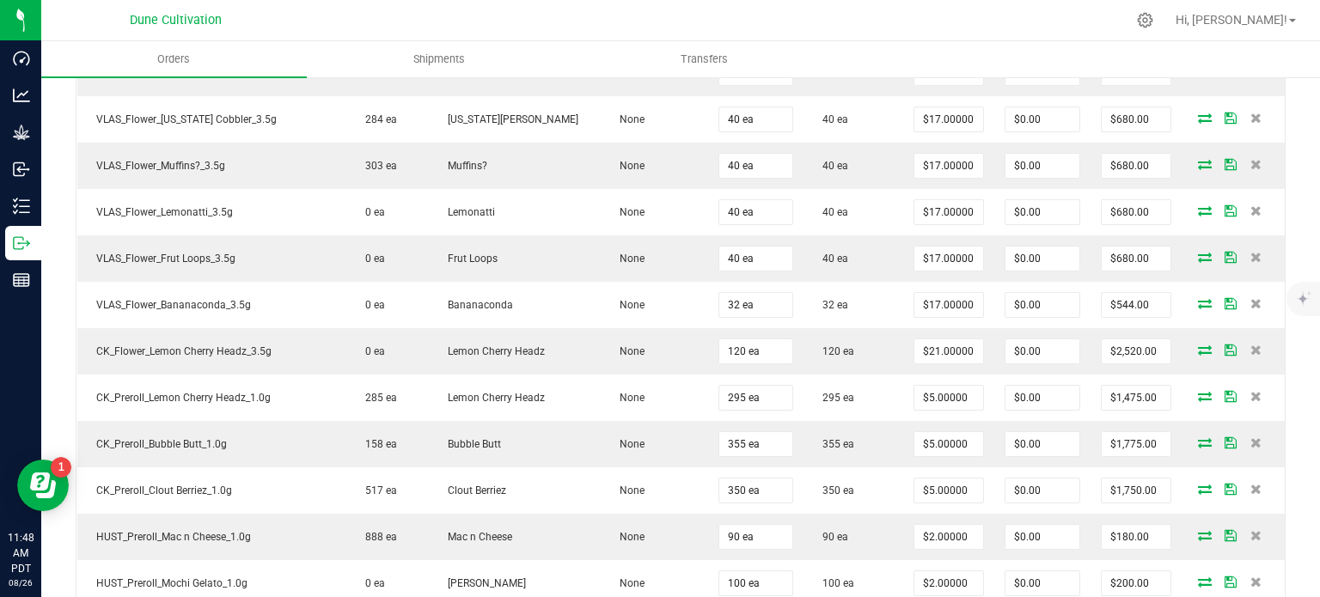
scroll to position [1117, 0]
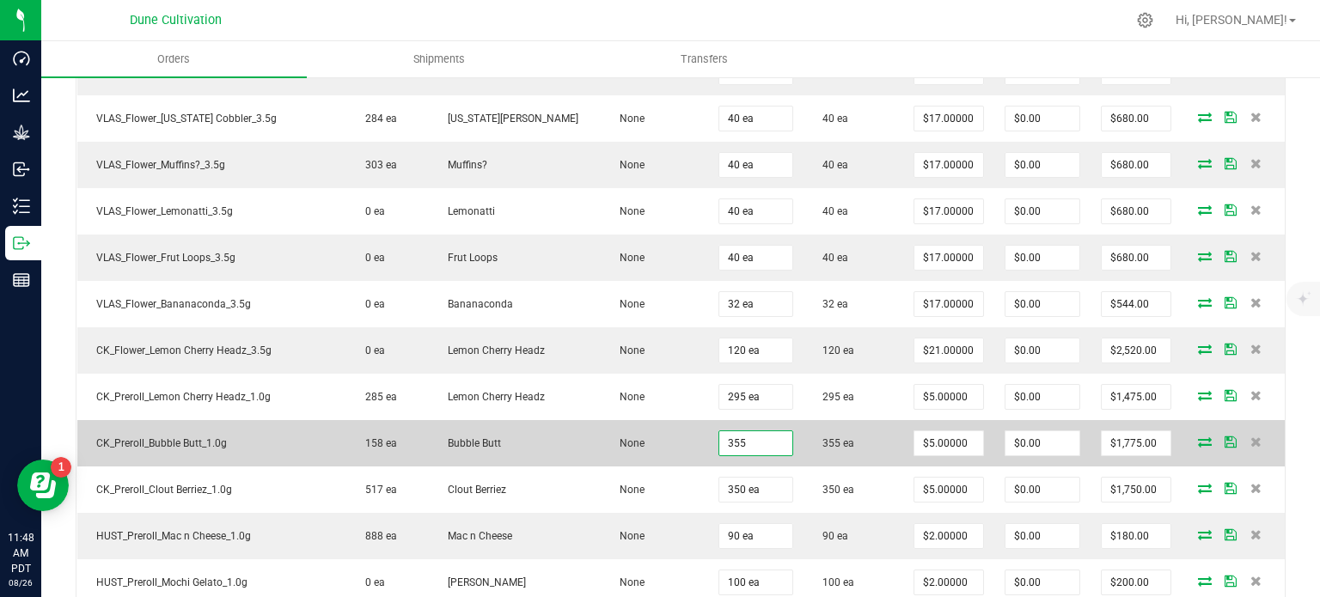
click at [719, 431] on input "355" at bounding box center [755, 443] width 73 height 24
type input "353 ea"
type input "$1,765.00"
click at [876, 455] on td "355 ea" at bounding box center [853, 443] width 100 height 46
click at [1198, 437] on icon at bounding box center [1205, 442] width 14 height 10
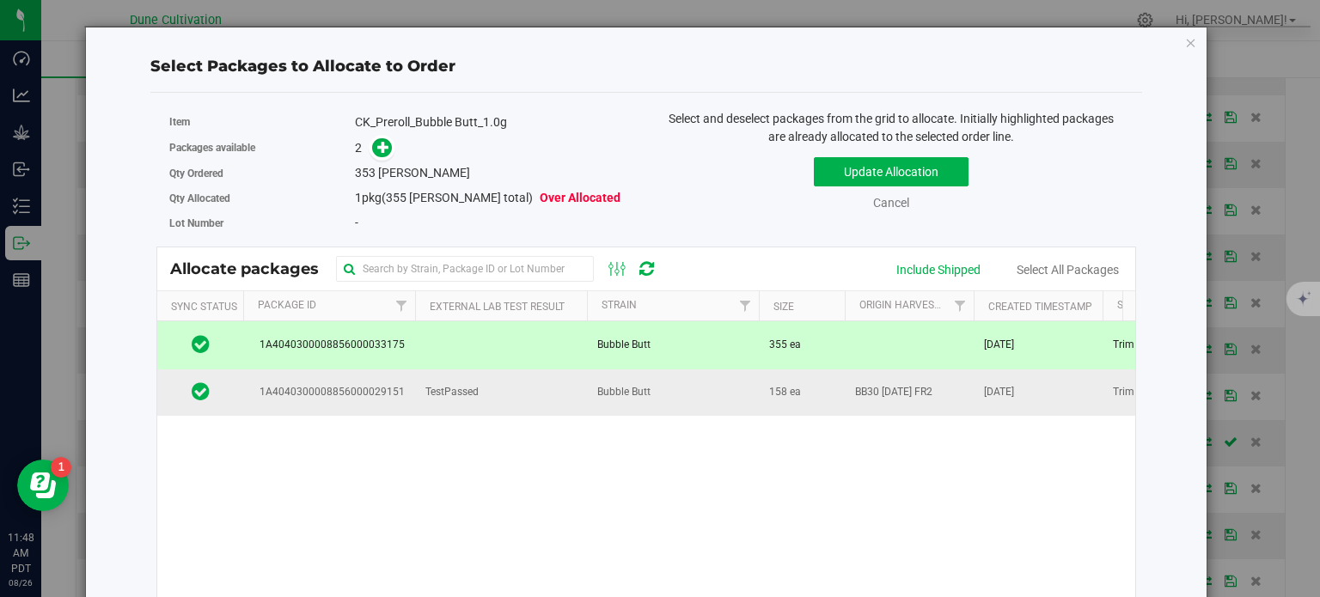
click at [691, 369] on td "Bubble Butt" at bounding box center [673, 392] width 172 height 46
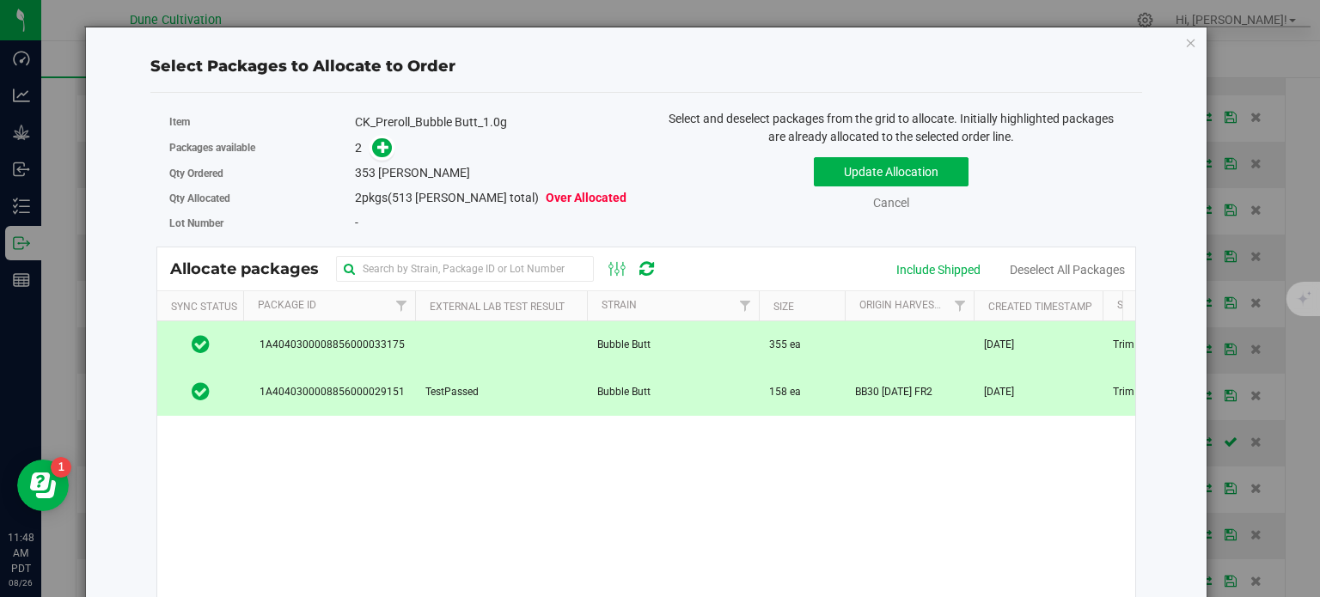
click at [656, 384] on td "Bubble Butt" at bounding box center [673, 392] width 172 height 46
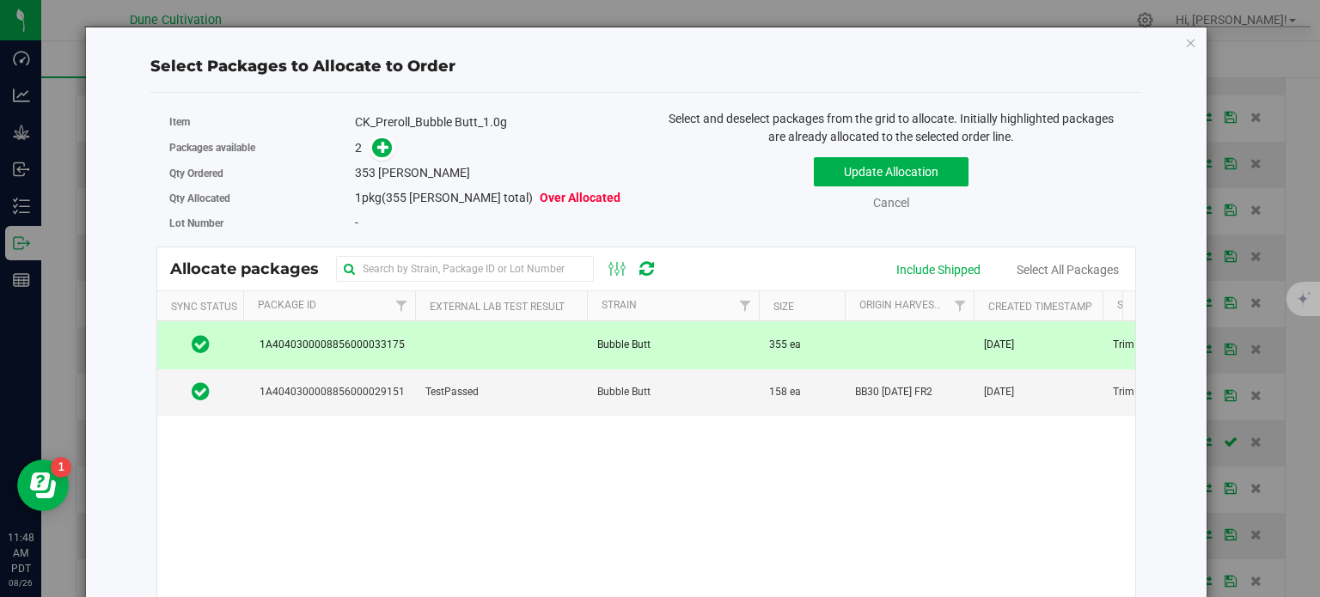
click at [703, 341] on td "Bubble Butt" at bounding box center [673, 344] width 172 height 47
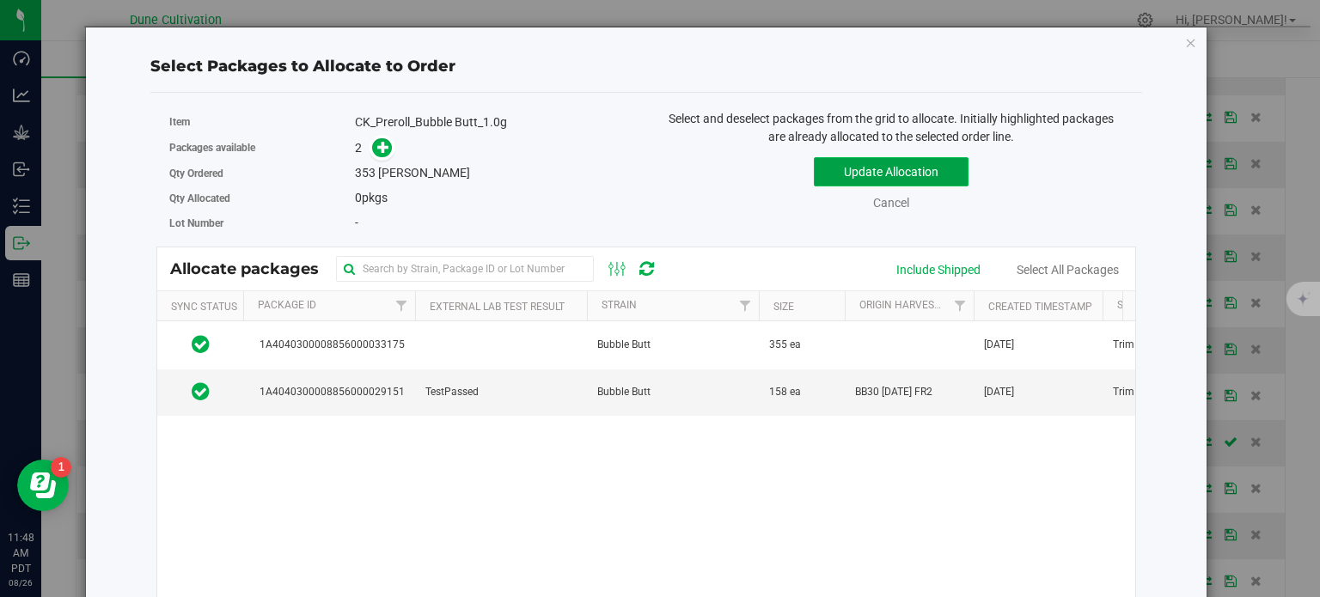
click at [864, 180] on button "Update Allocation" at bounding box center [891, 171] width 155 height 29
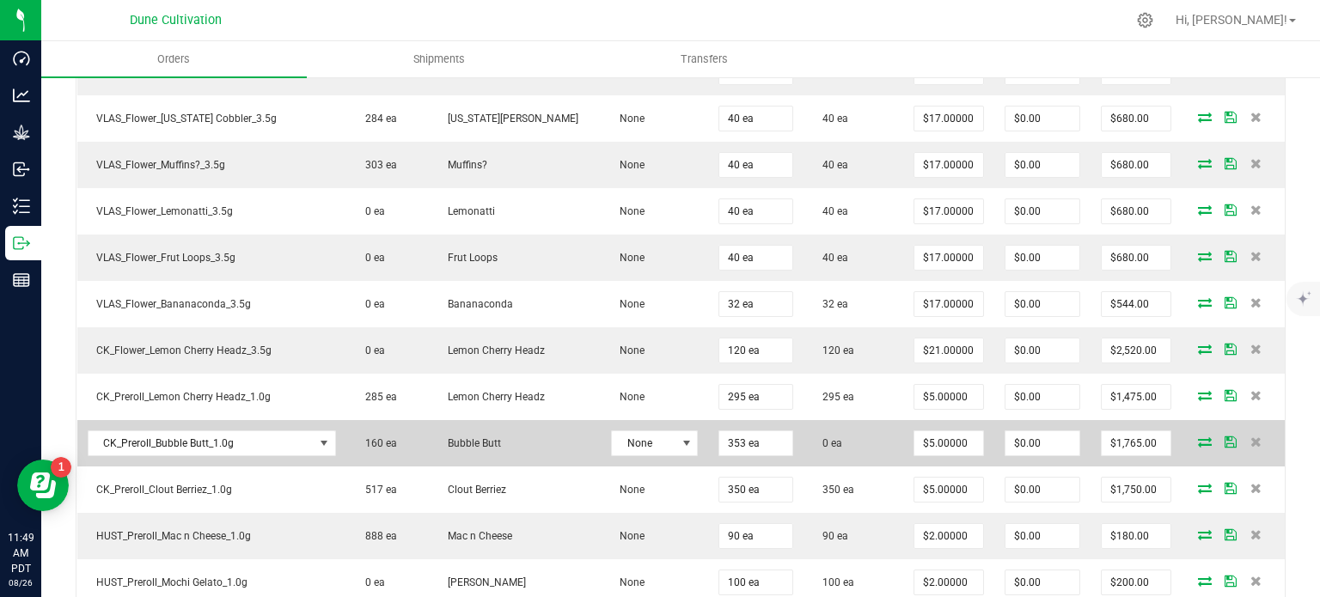
click at [1198, 437] on icon at bounding box center [1205, 442] width 14 height 10
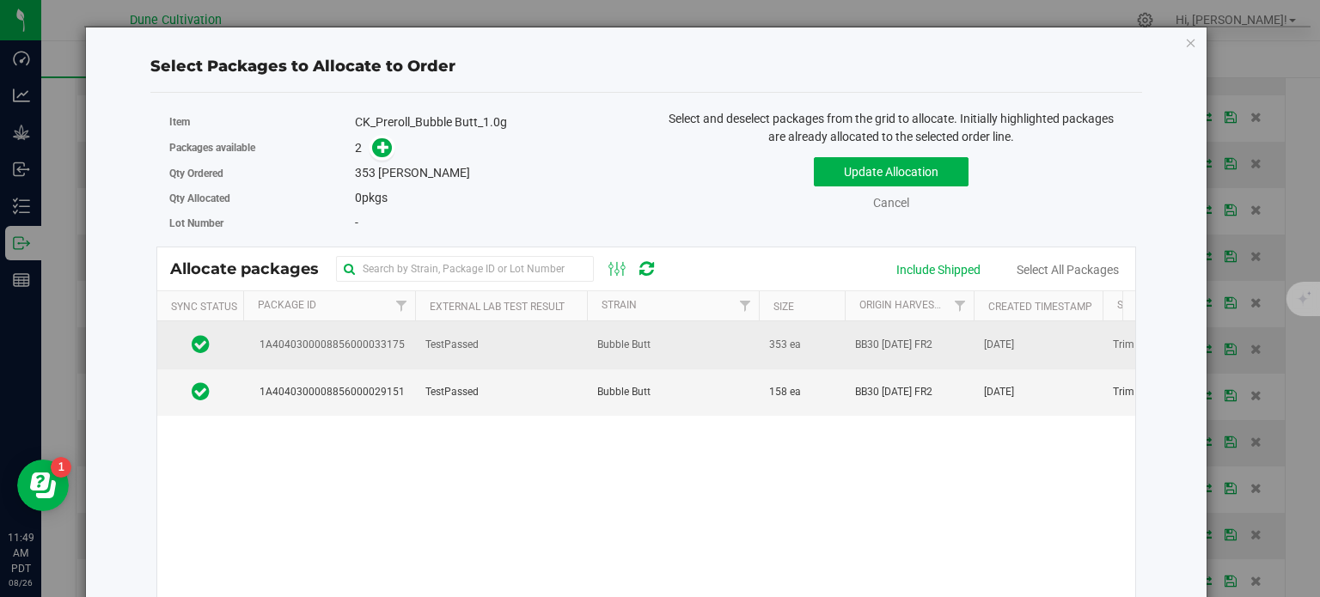
click at [660, 330] on td "Bubble Butt" at bounding box center [673, 344] width 172 height 47
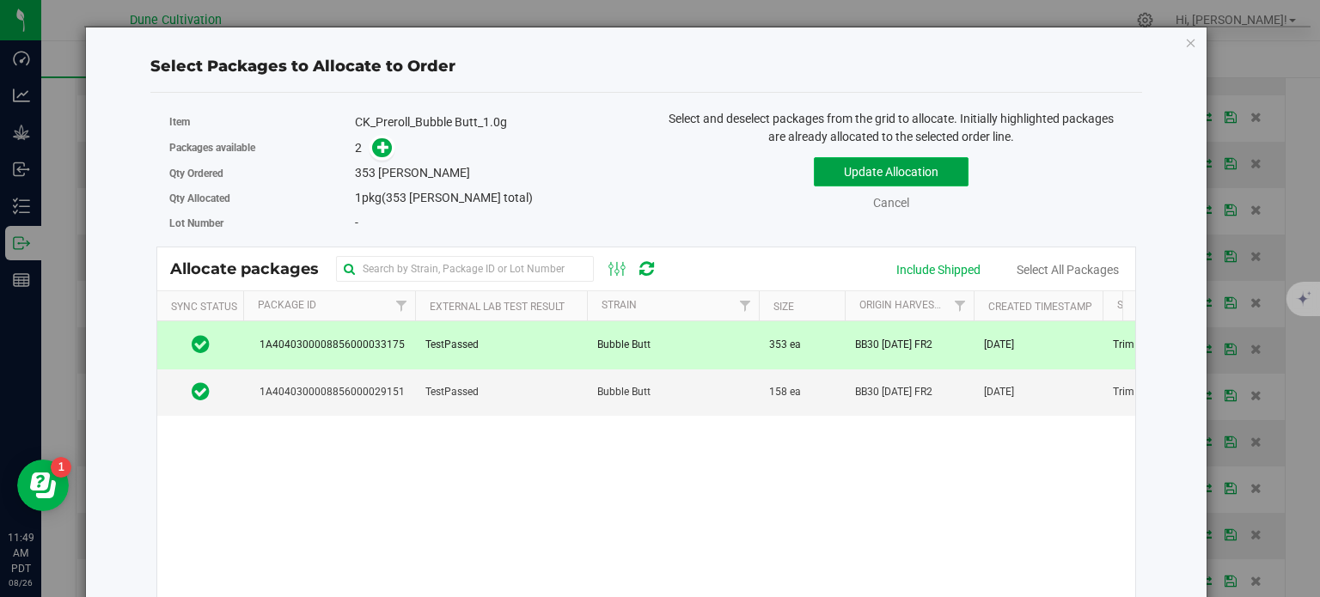
click at [869, 172] on button "Update Allocation" at bounding box center [891, 171] width 155 height 29
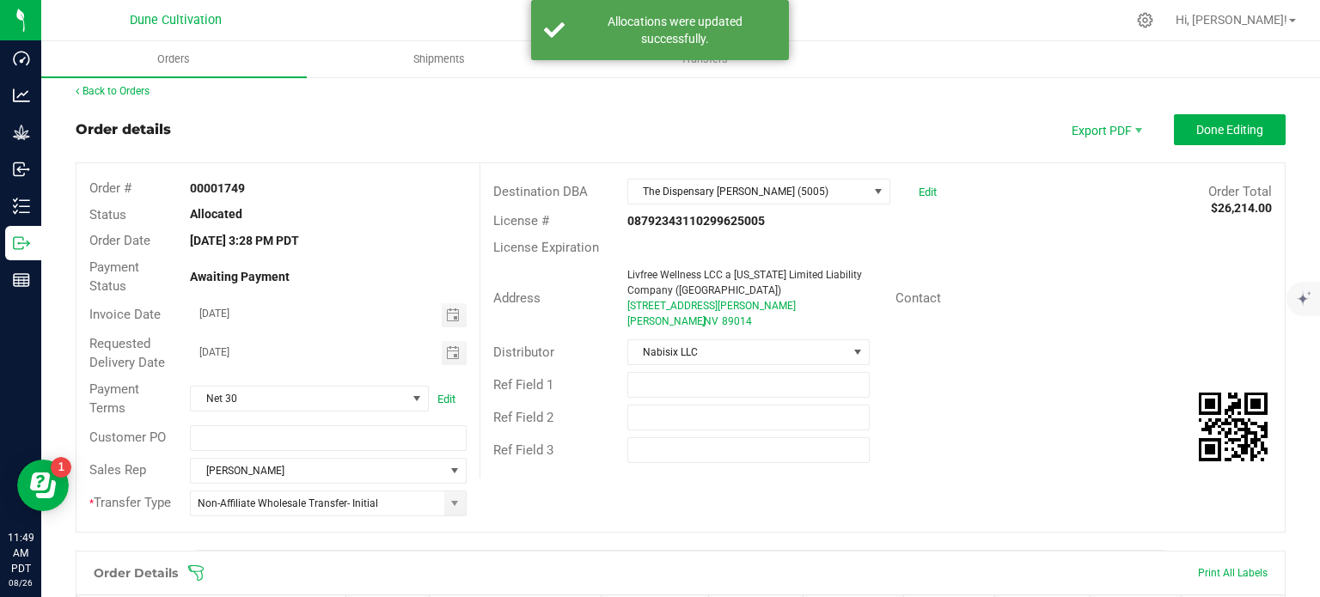
scroll to position [0, 0]
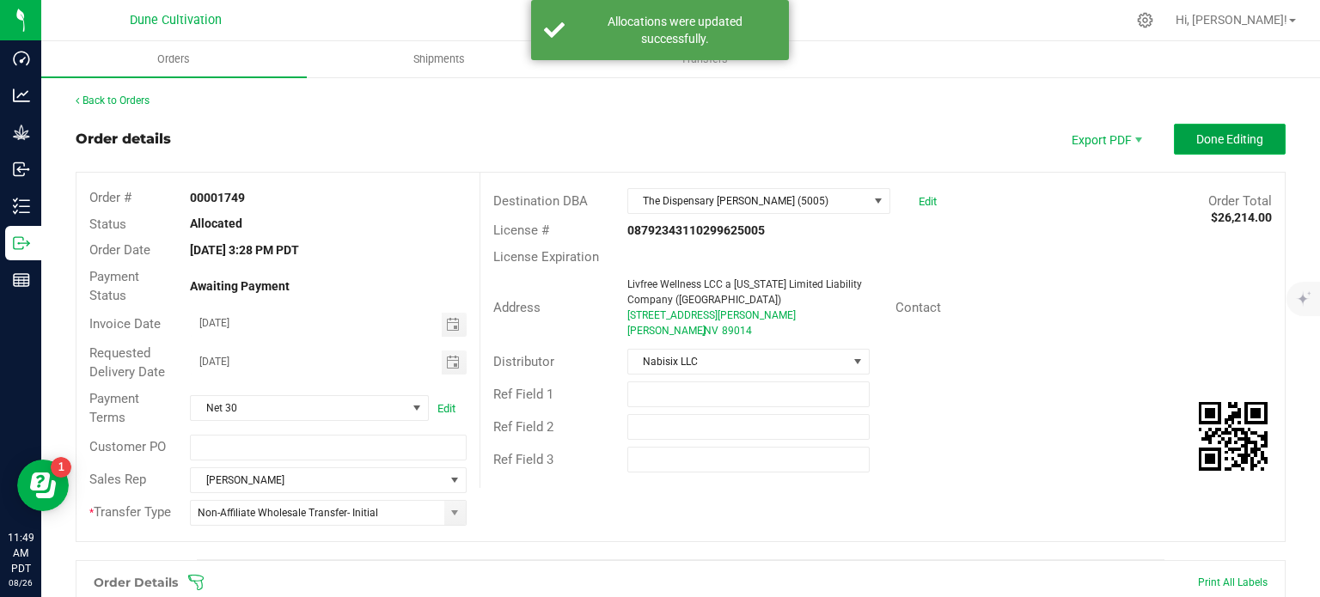
click at [1186, 147] on button "Done Editing" at bounding box center [1230, 139] width 112 height 31
